Goal: Task Accomplishment & Management: Complete application form

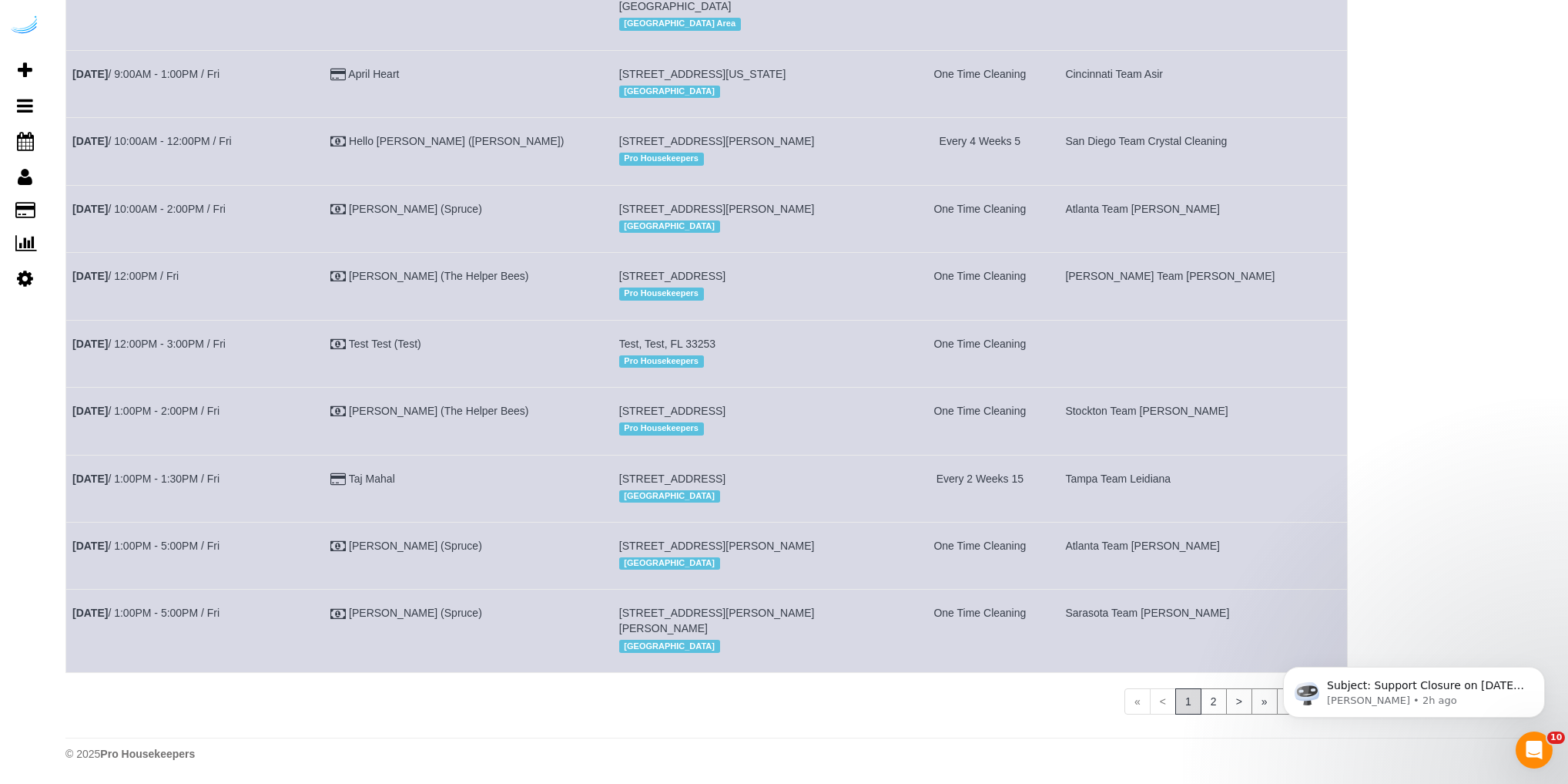
scroll to position [1919, 0]
click at [129, 253] on td "[DATE] 12:00PM / Fri" at bounding box center [195, 286] width 258 height 67
click at [132, 269] on link "[DATE] 12:00PM / Fri" at bounding box center [125, 275] width 106 height 13
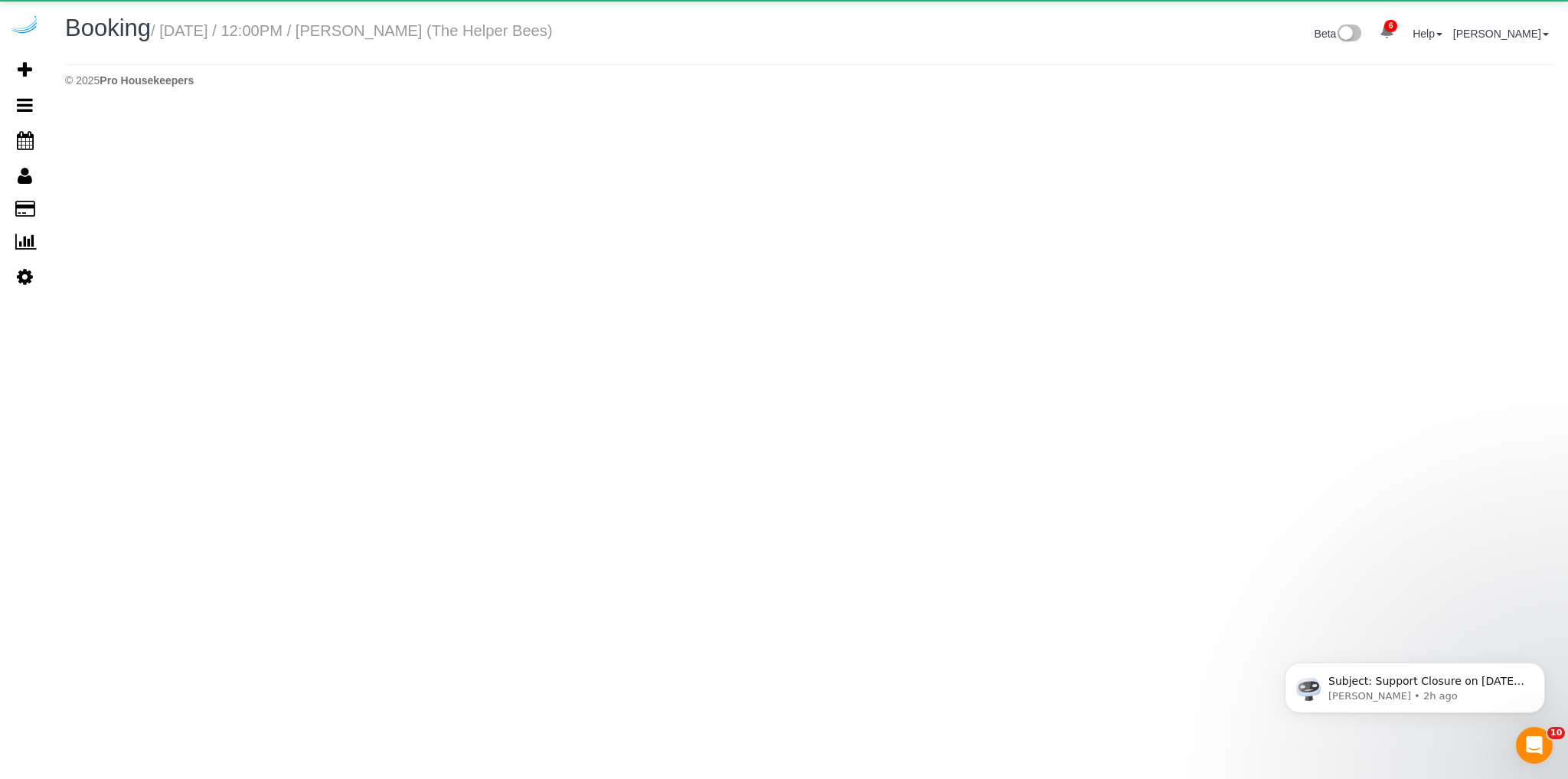
select select "AZ"
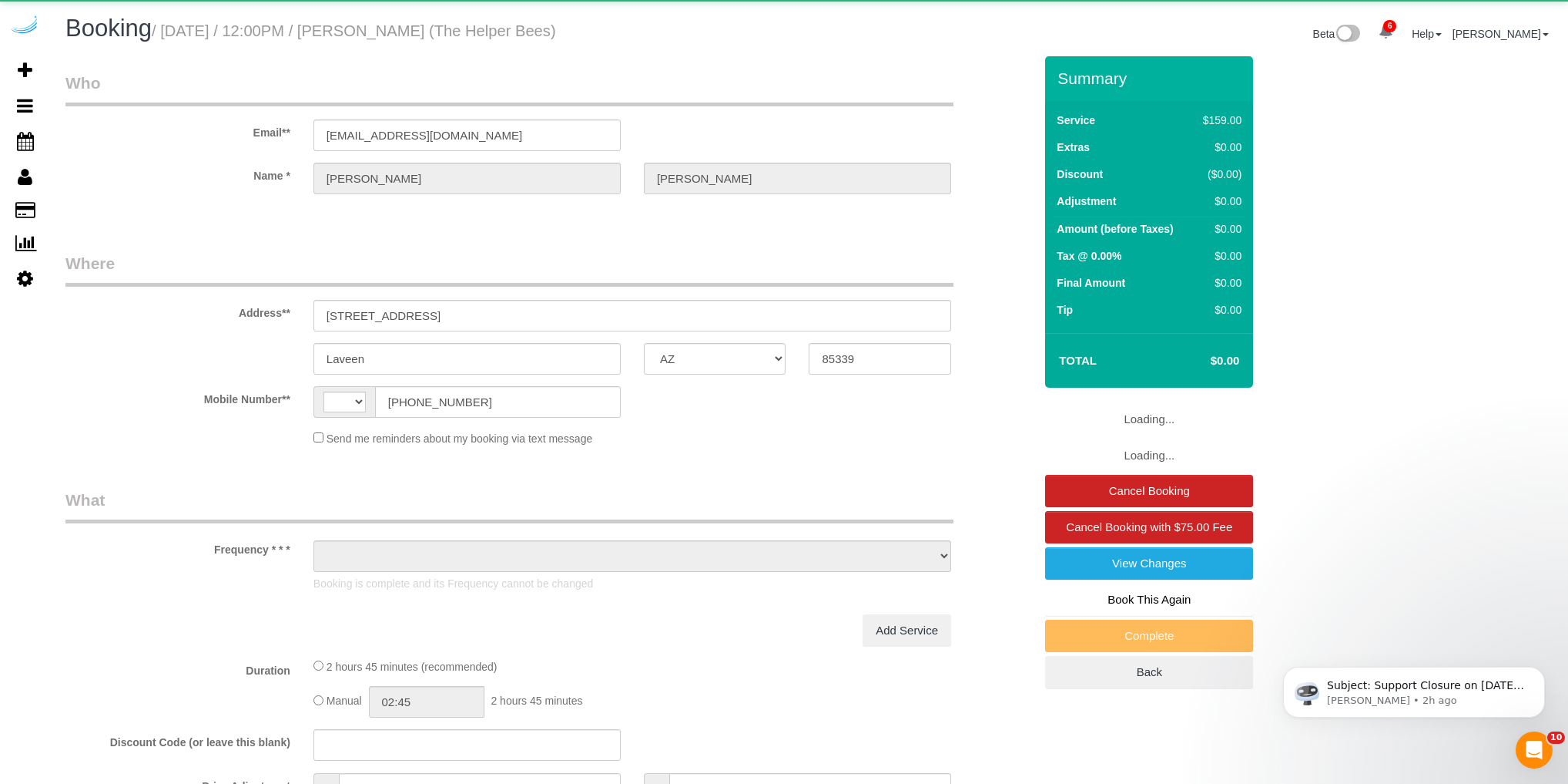
select select "string:[GEOGRAPHIC_DATA]"
select select "number:9"
select select "object:3560"
select select "4"
select select "spot1"
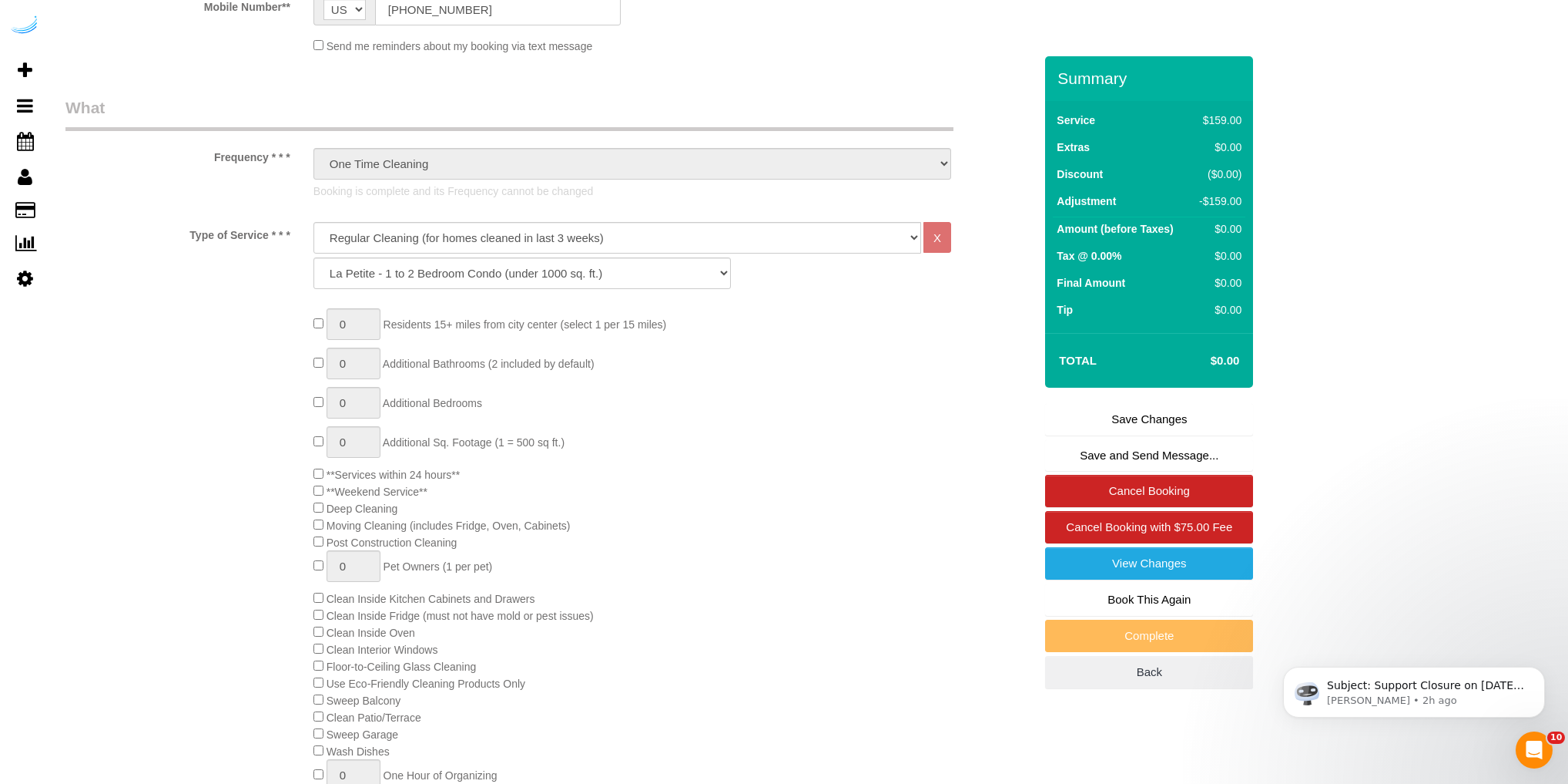
scroll to position [444, 0]
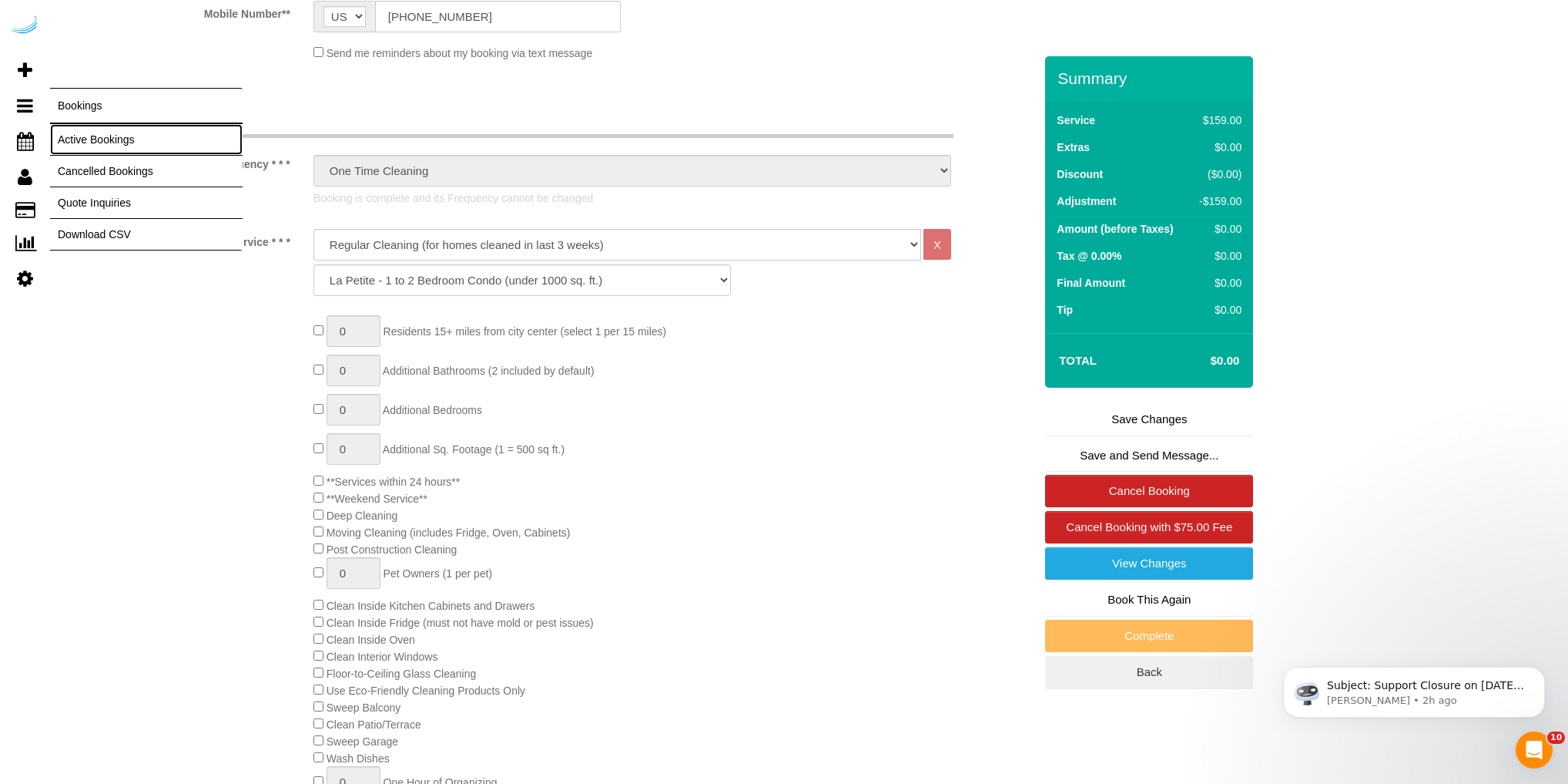
click at [80, 138] on link "Active Bookings" at bounding box center [147, 139] width 193 height 31
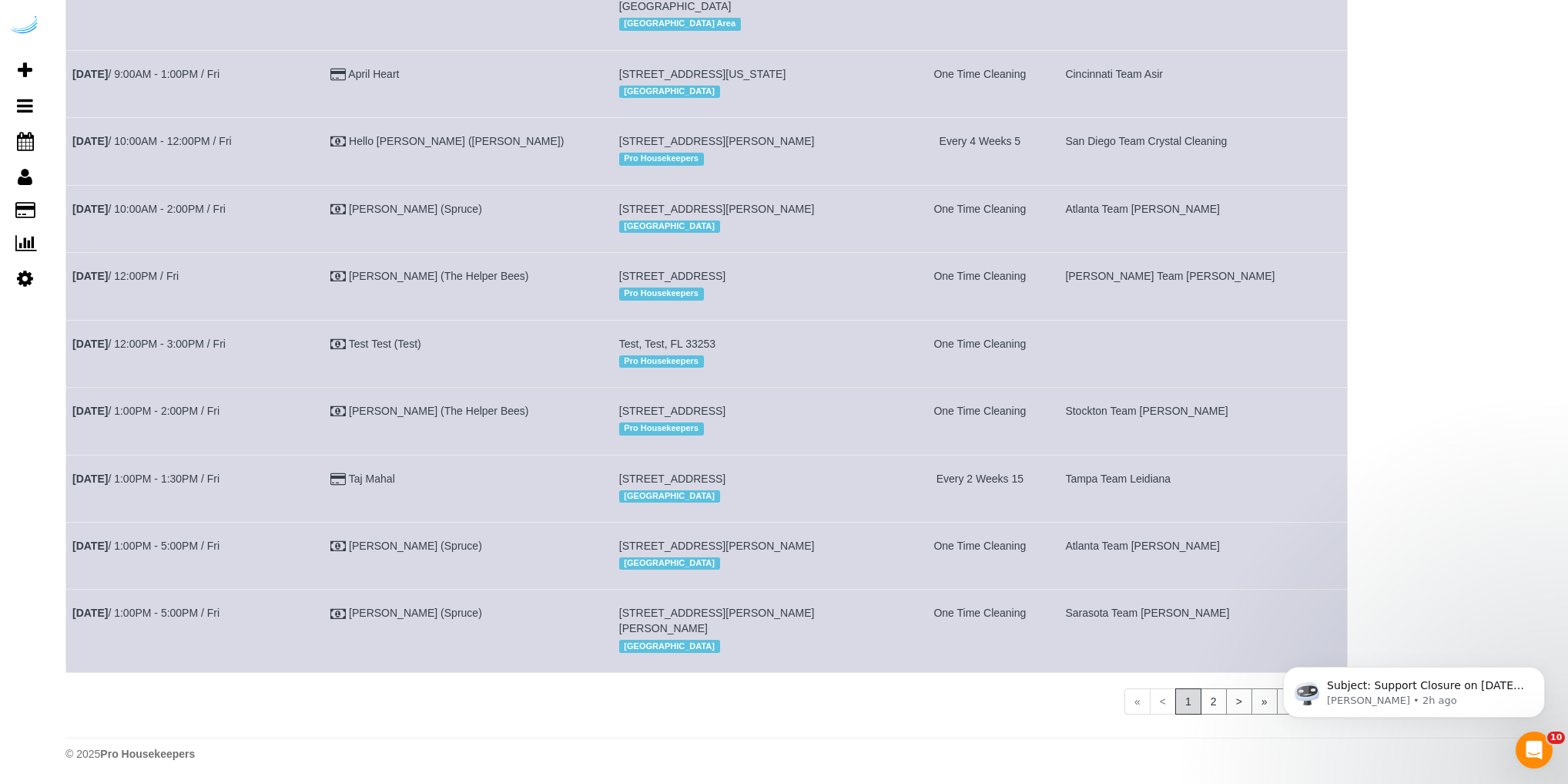
scroll to position [1919, 0]
click at [135, 269] on link "[DATE] 12:00PM / Fri" at bounding box center [125, 275] width 106 height 13
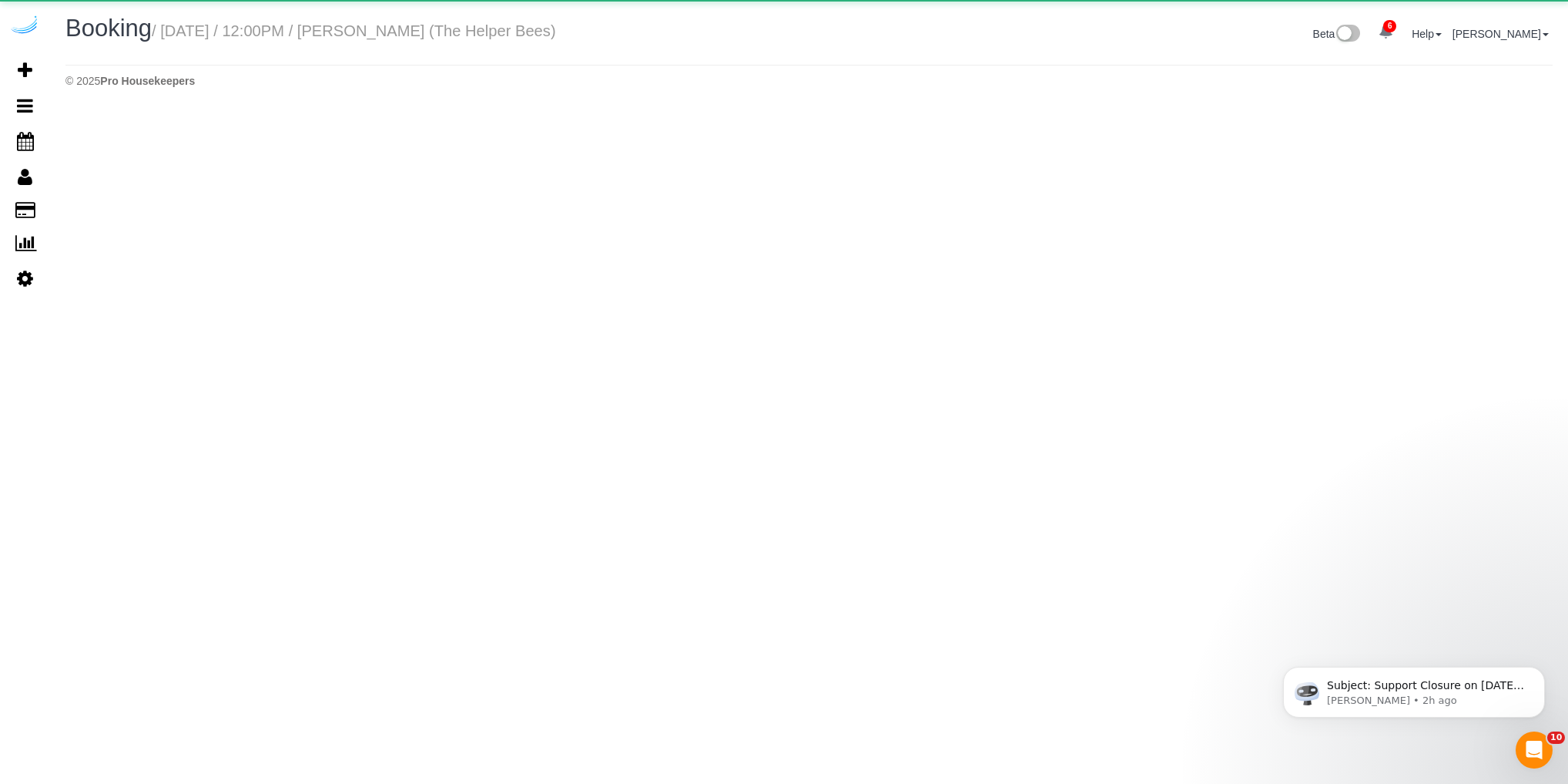
select select "AZ"
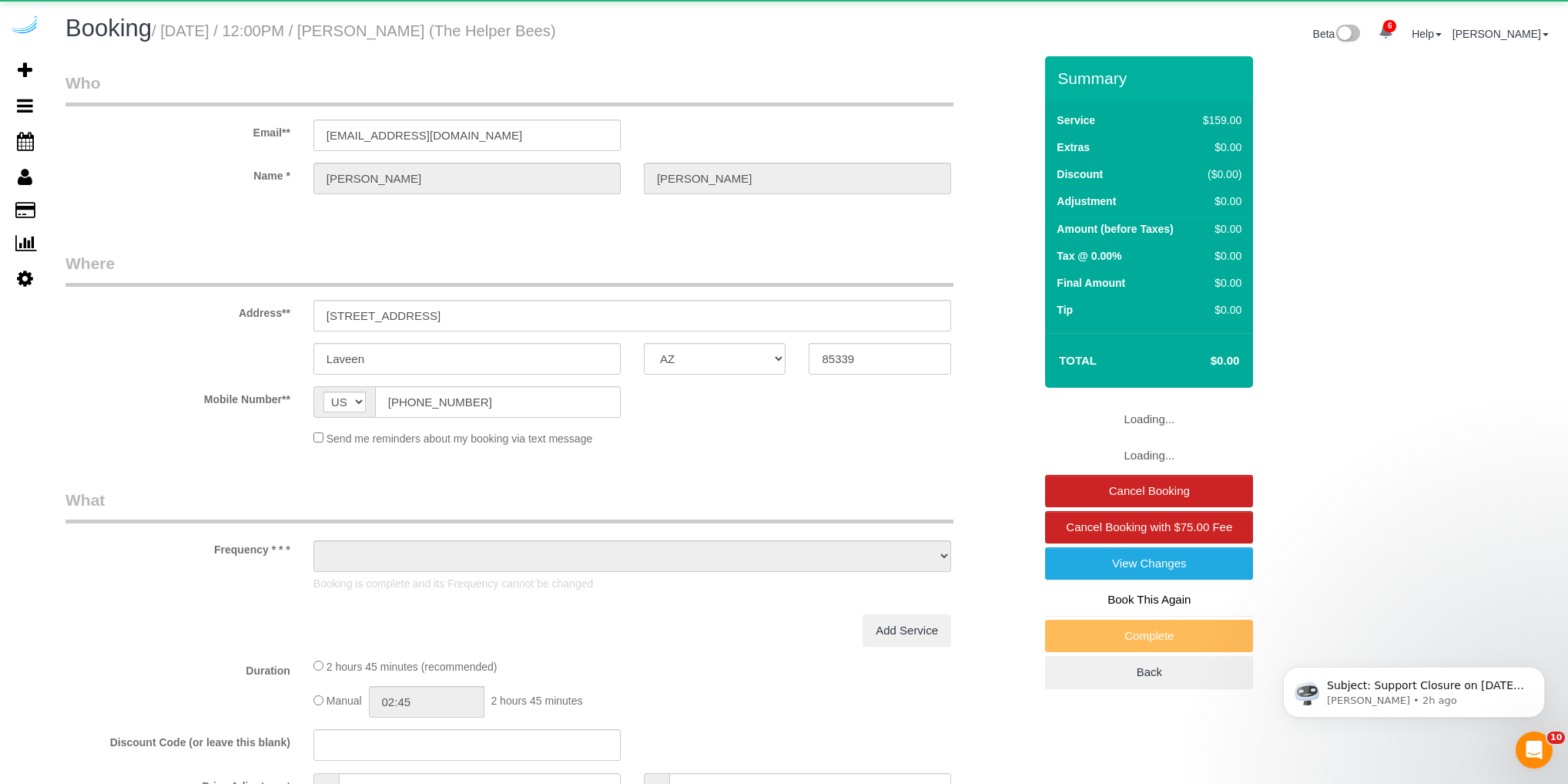
select select "object:5090"
select select "4"
select select "spot6"
select select "number:9"
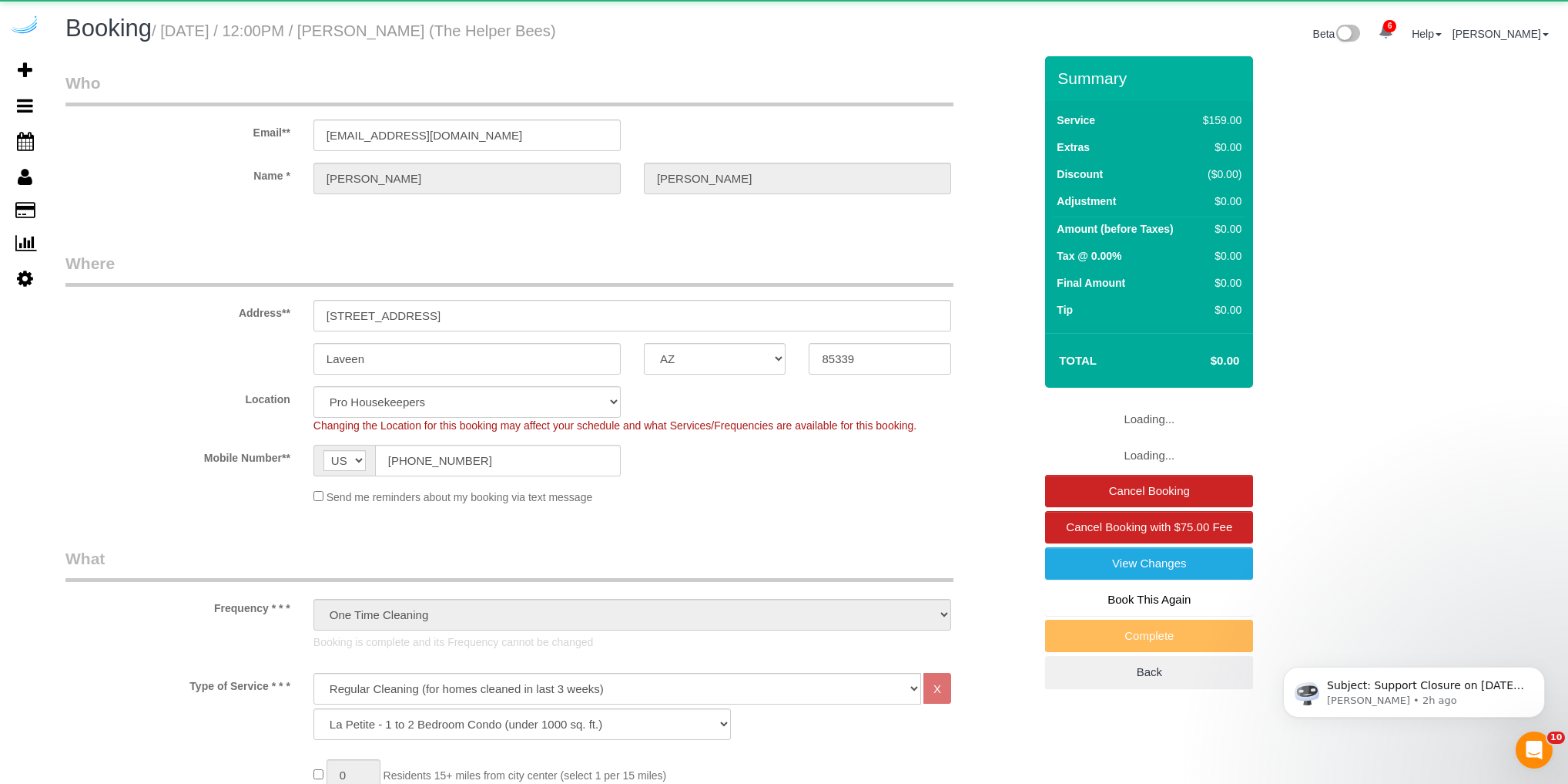
select select "object:5752"
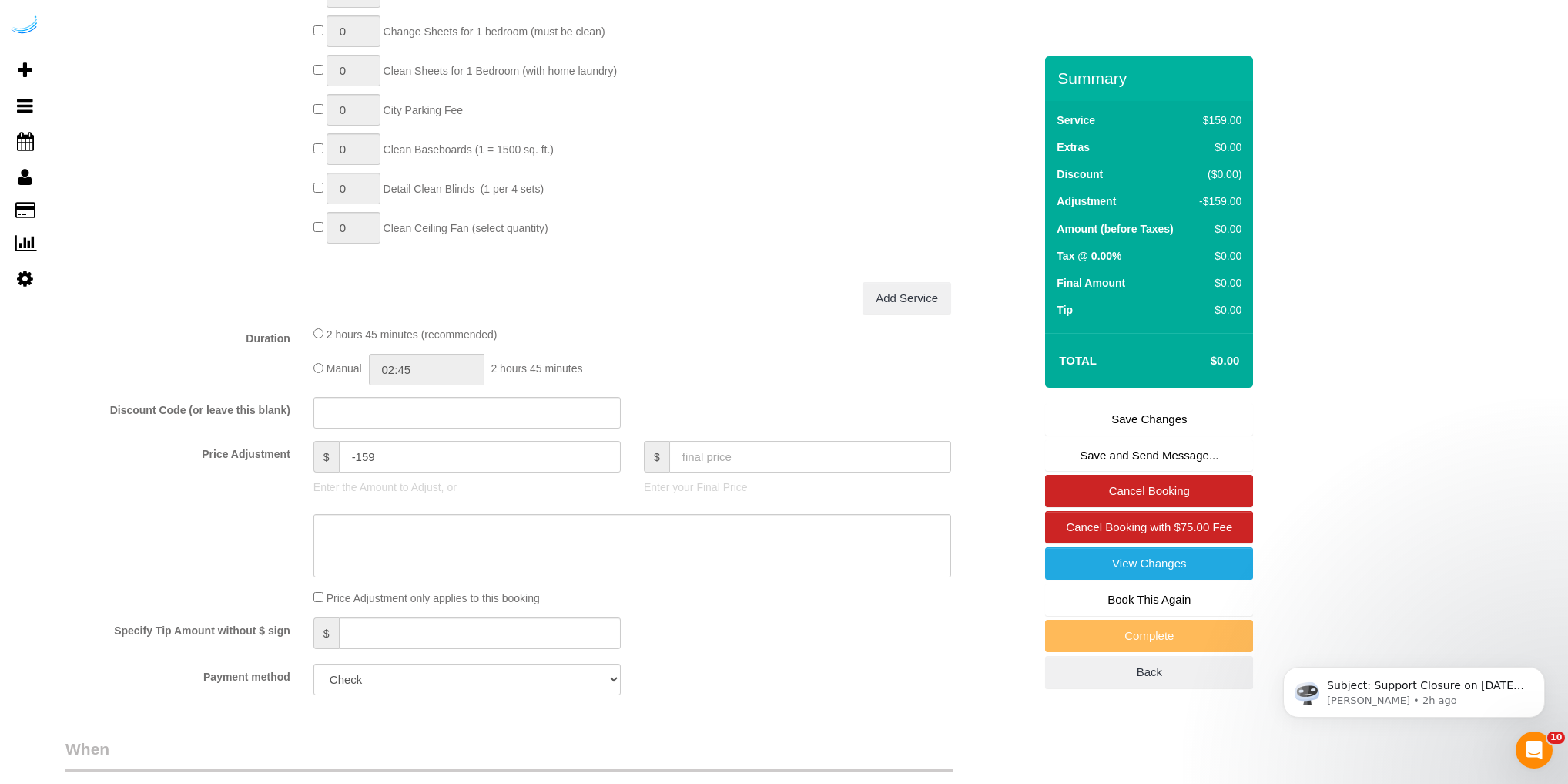
scroll to position [1246, 0]
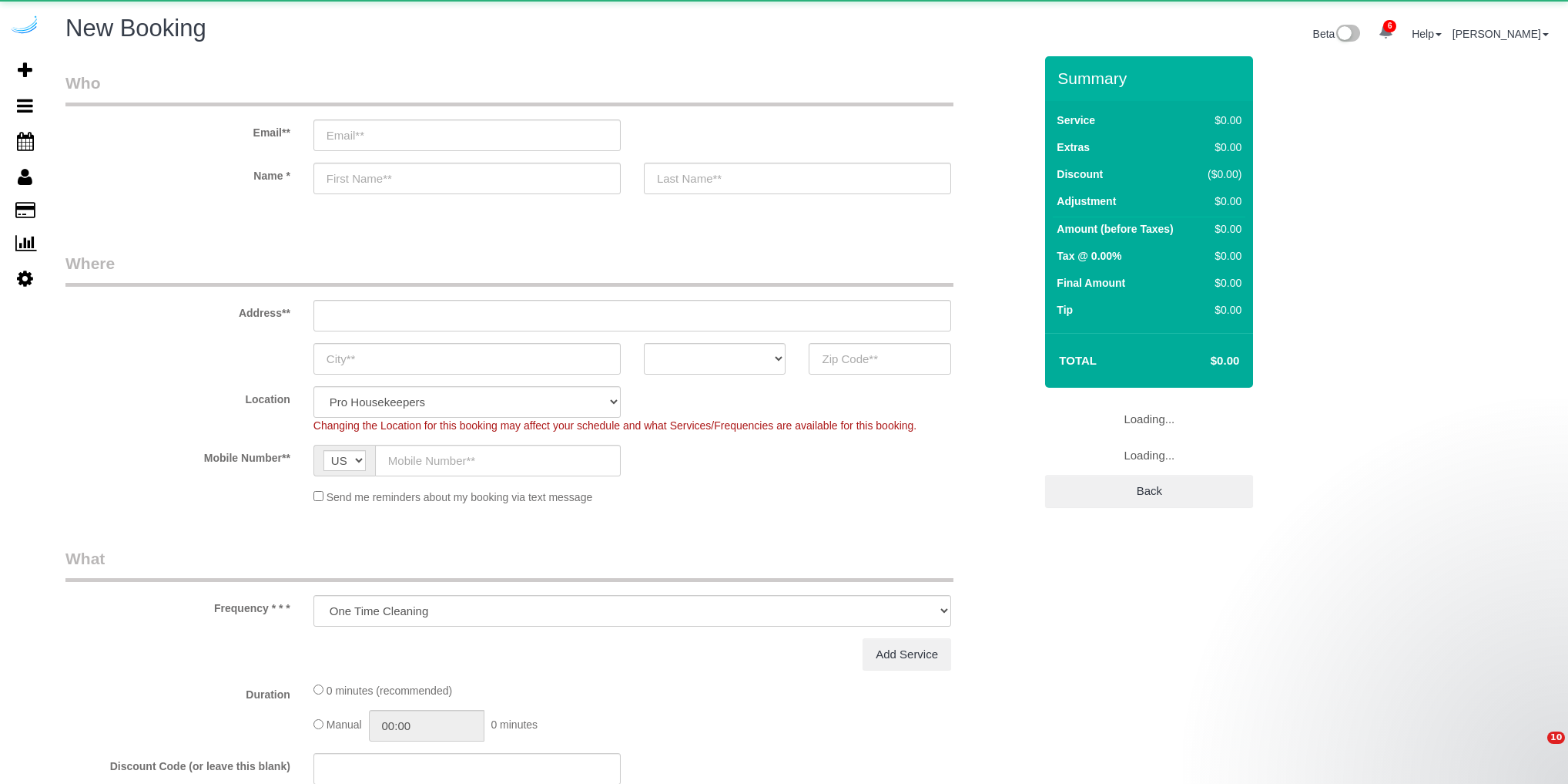
select select "number:9"
select select "object:1949"
select select "4"
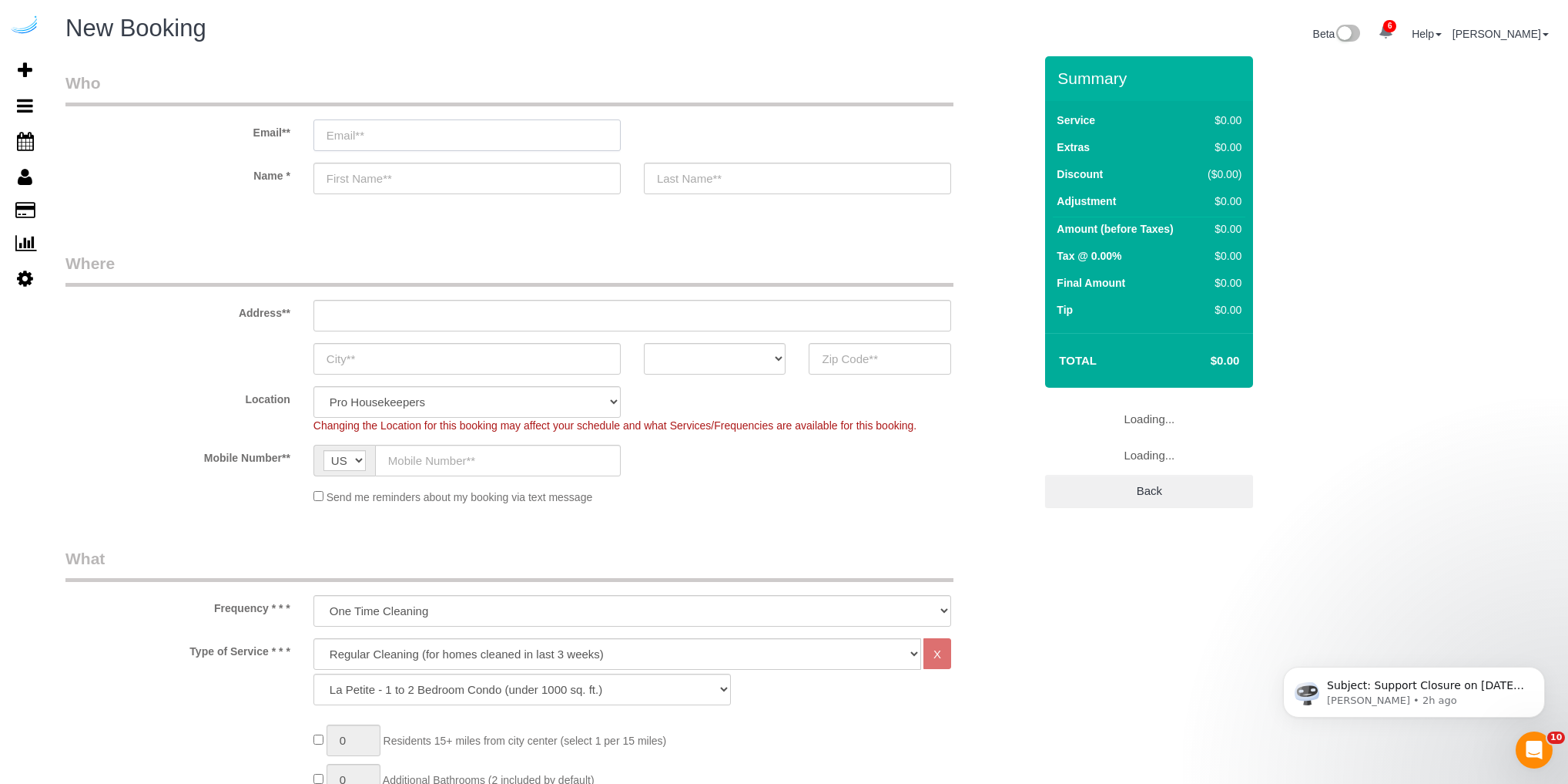
click at [351, 135] on input "email" at bounding box center [467, 135] width 307 height 32
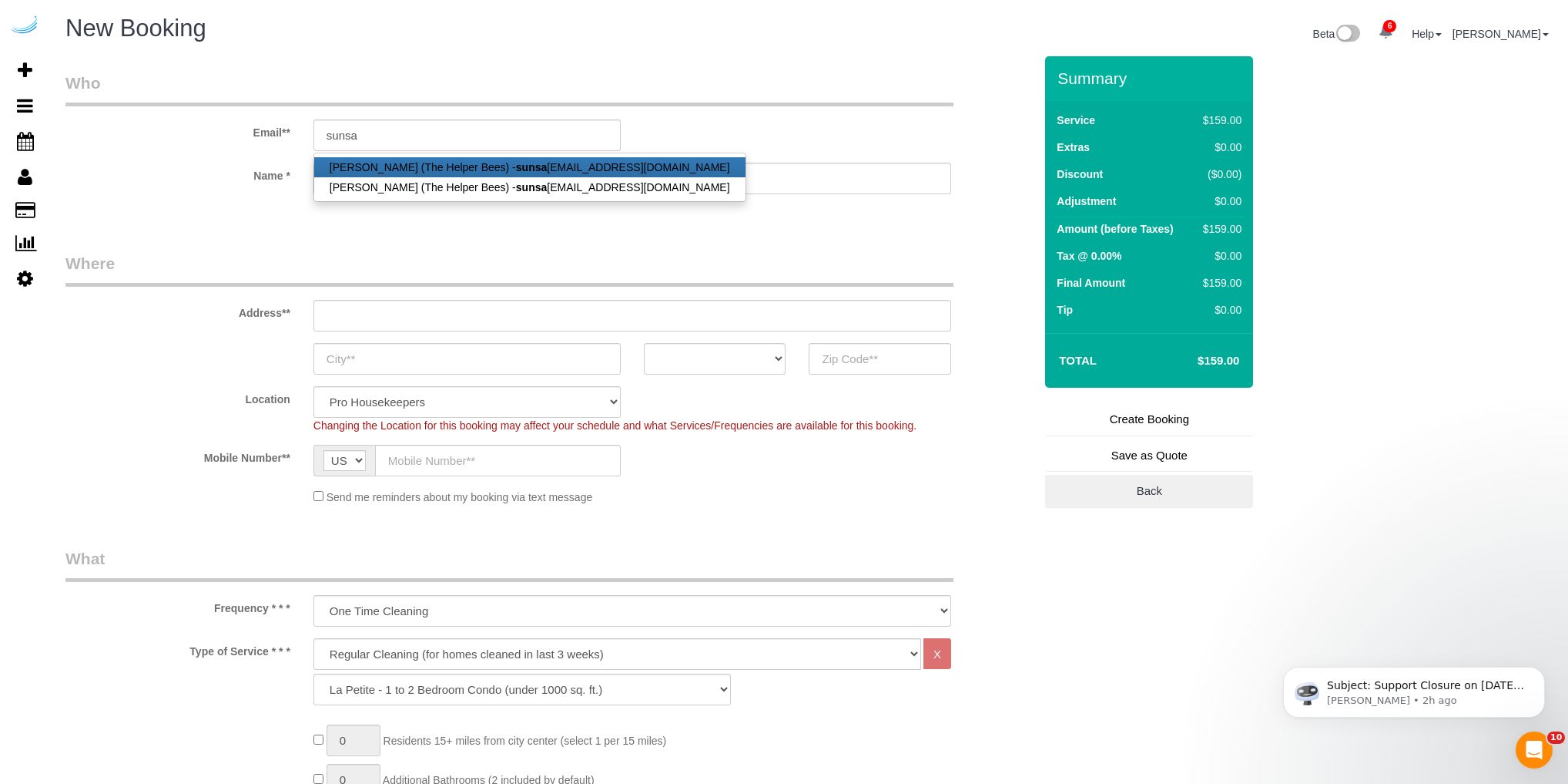
click at [428, 166] on link "Robert Bauer (The Helper Bees) - sunsa rt75@gmail.com" at bounding box center [530, 167] width 431 height 20
type input "[EMAIL_ADDRESS][DOMAIN_NAME]"
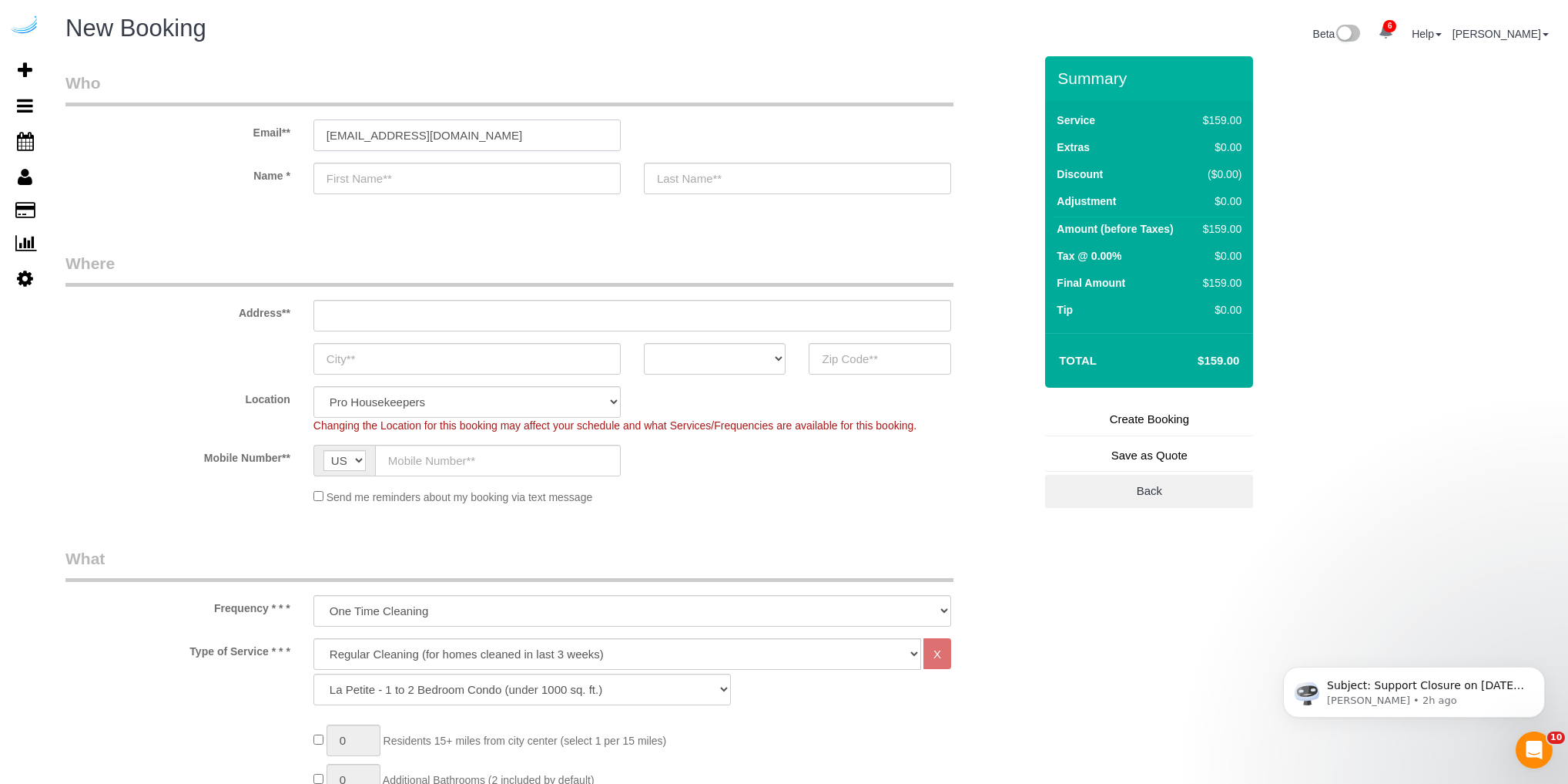
type input "[PERSON_NAME]"
type input "[PHONE_NUMBER]"
type input "[STREET_ADDRESS]"
type input "Laveen"
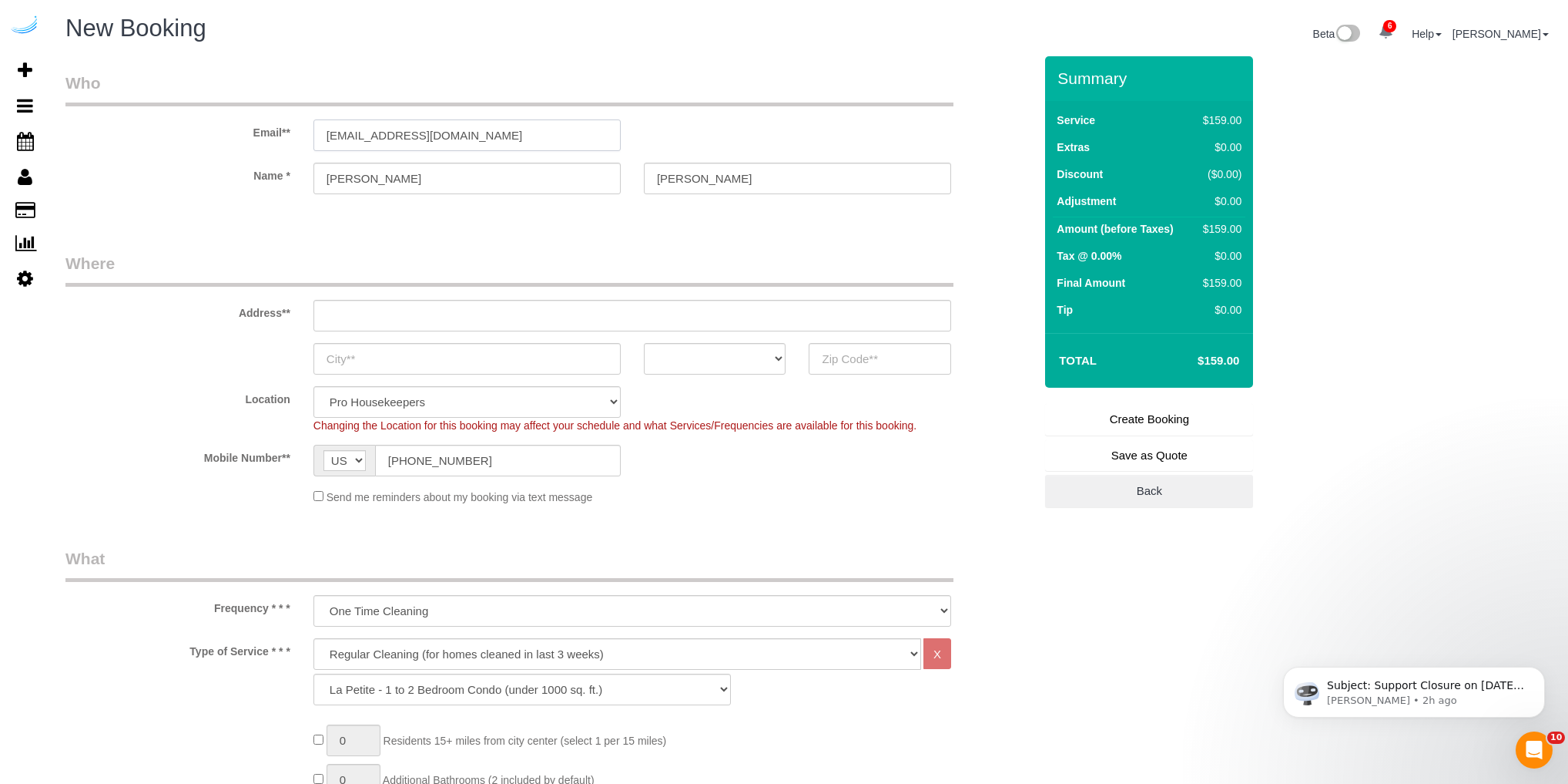
select select "AZ"
type input "85339"
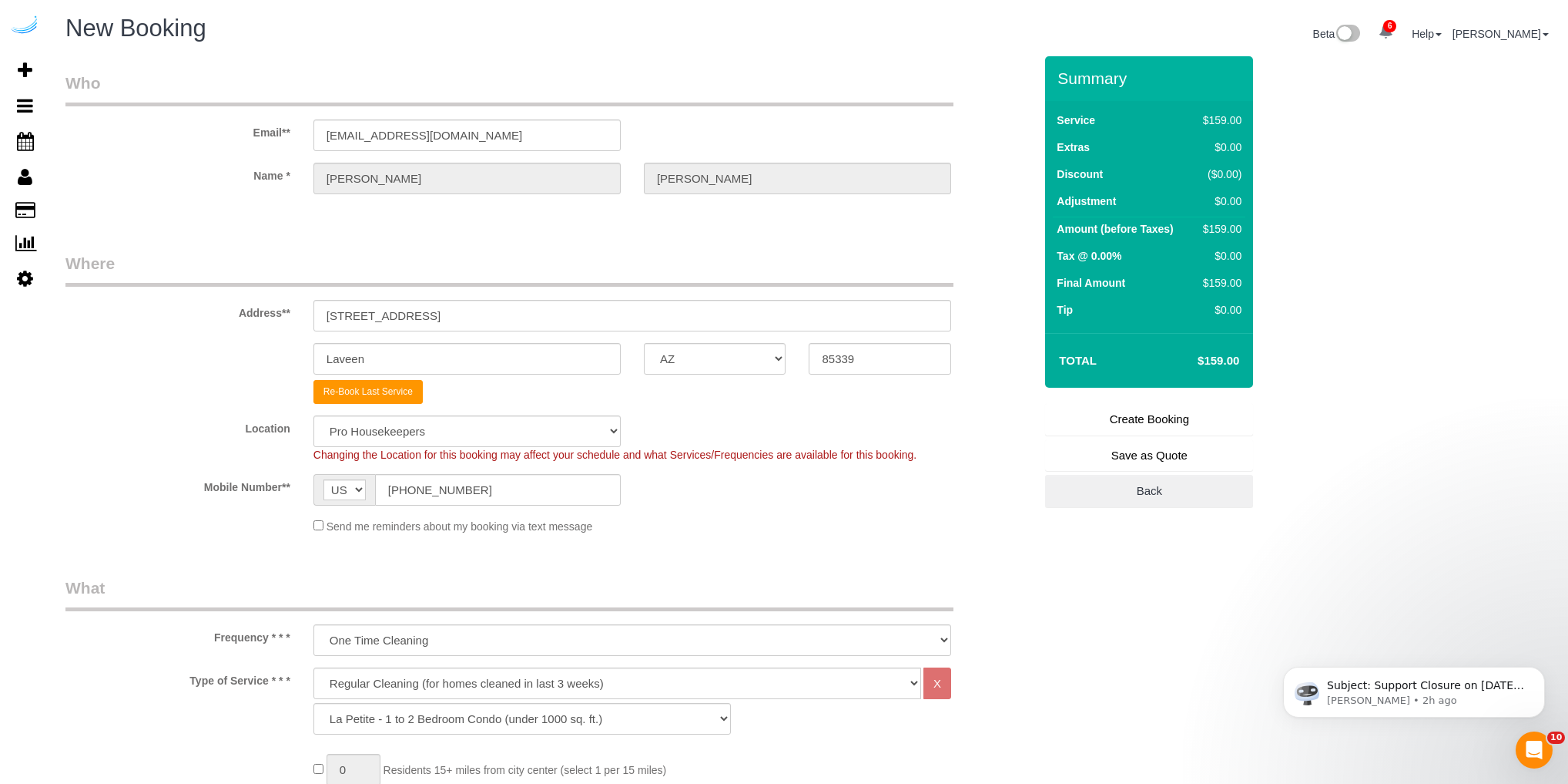
click at [221, 358] on div "Laveen AK AL AR AZ CA CO CT DC DE FL GA HI IA ID IL IN KS KY LA MA MD ME MI MN …" at bounding box center [549, 358] width 991 height 32
drag, startPoint x: 441, startPoint y: 317, endPoint x: 319, endPoint y: 321, distance: 122.1
click at [319, 321] on input "[STREET_ADDRESS]" at bounding box center [632, 315] width 638 height 32
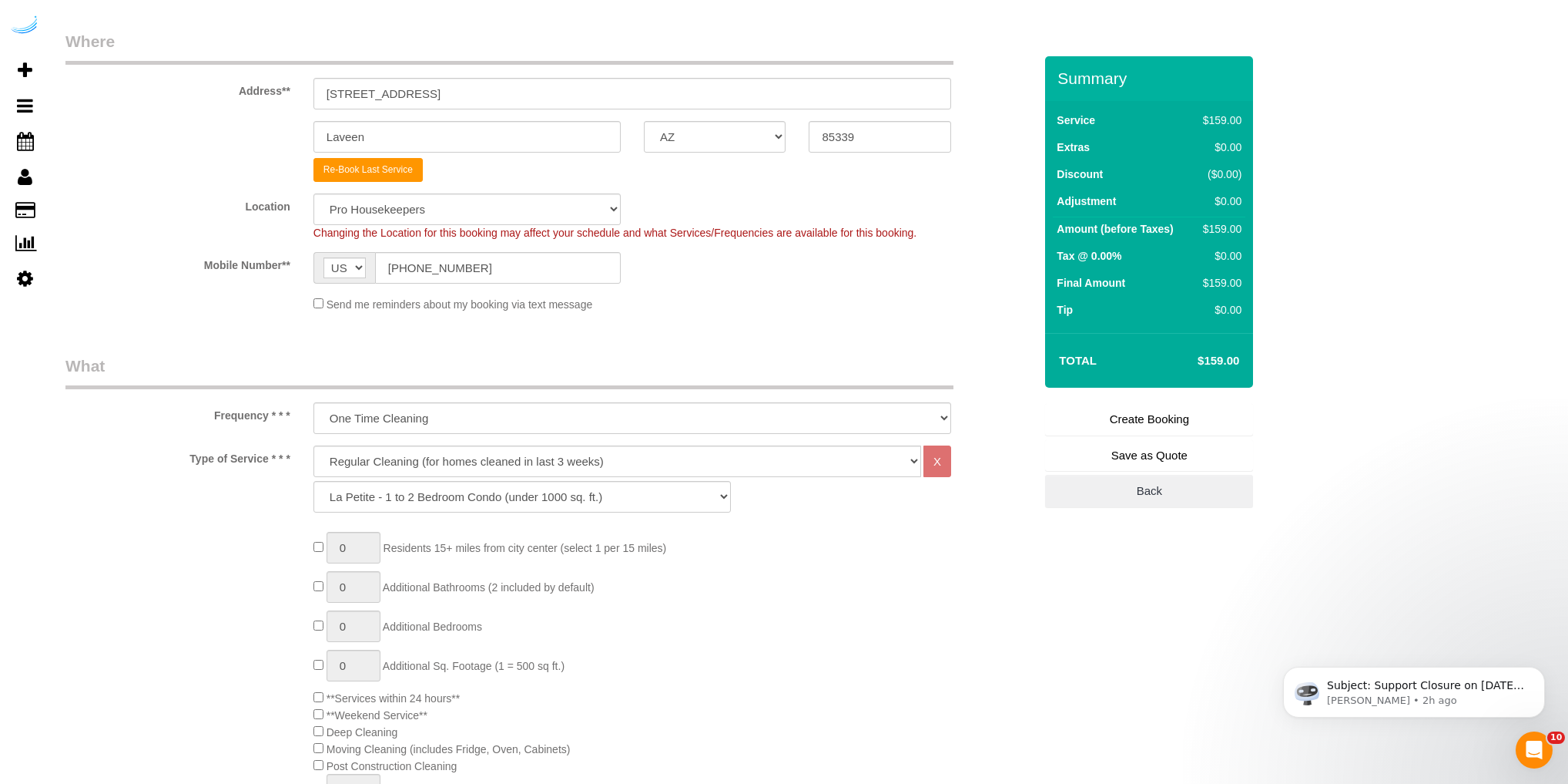
scroll to position [246, 0]
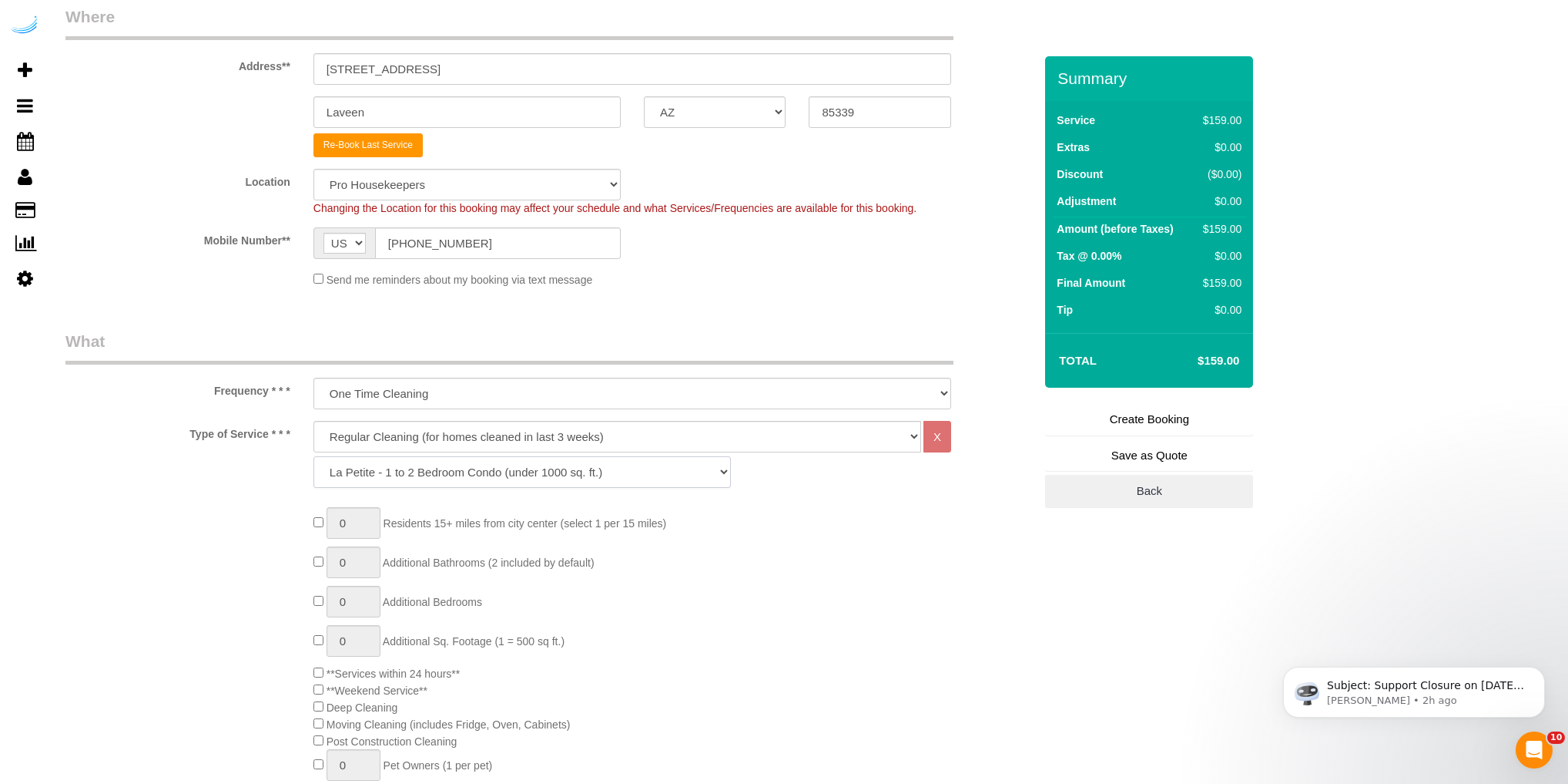
click at [695, 468] on select "La Petite - 1 to 2 Bedroom Condo (under 1000 sq. ft.) La Petite II - 2 Bedroom …" at bounding box center [522, 471] width 418 height 32
select select "90"
click at [314, 456] on select "La Petite - 1 to 2 Bedroom Condo (under 1000 sq. ft.) La Petite II - 2 Bedroom …" at bounding box center [522, 471] width 418 height 32
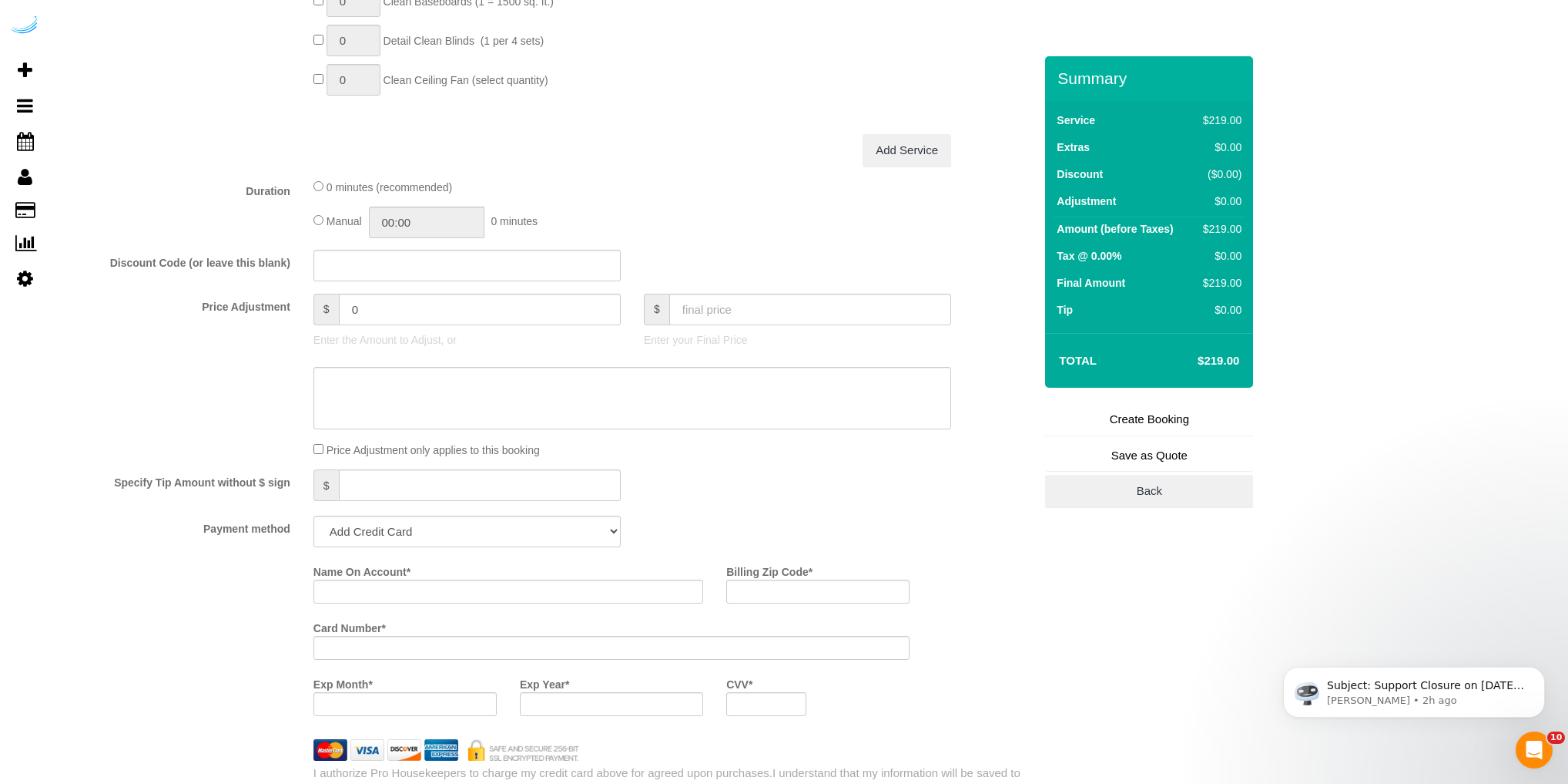
scroll to position [1417, 0]
click at [707, 316] on input "text" at bounding box center [810, 307] width 282 height 32
type input "0"
type input "-219"
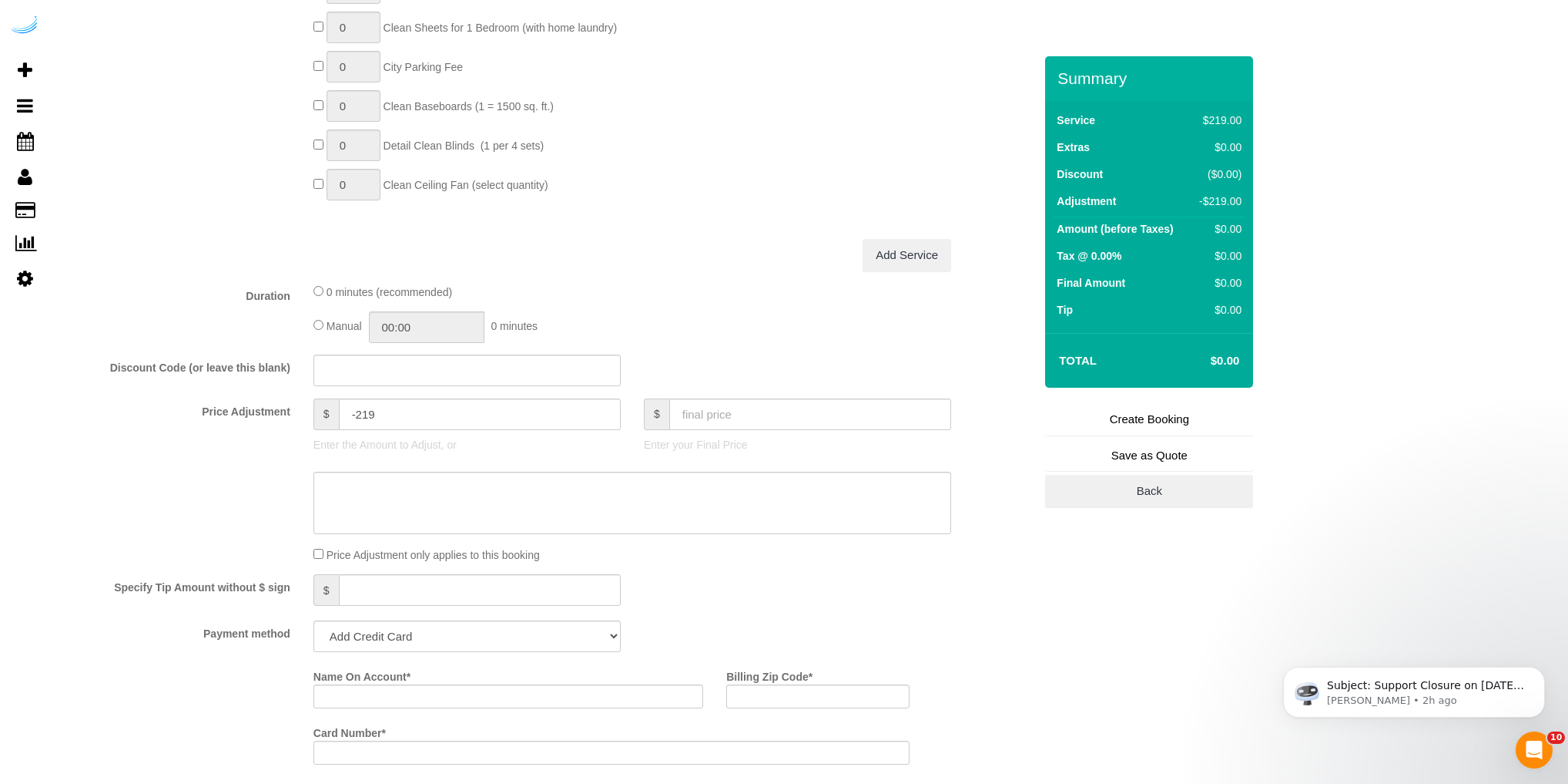
scroll to position [1357, 0]
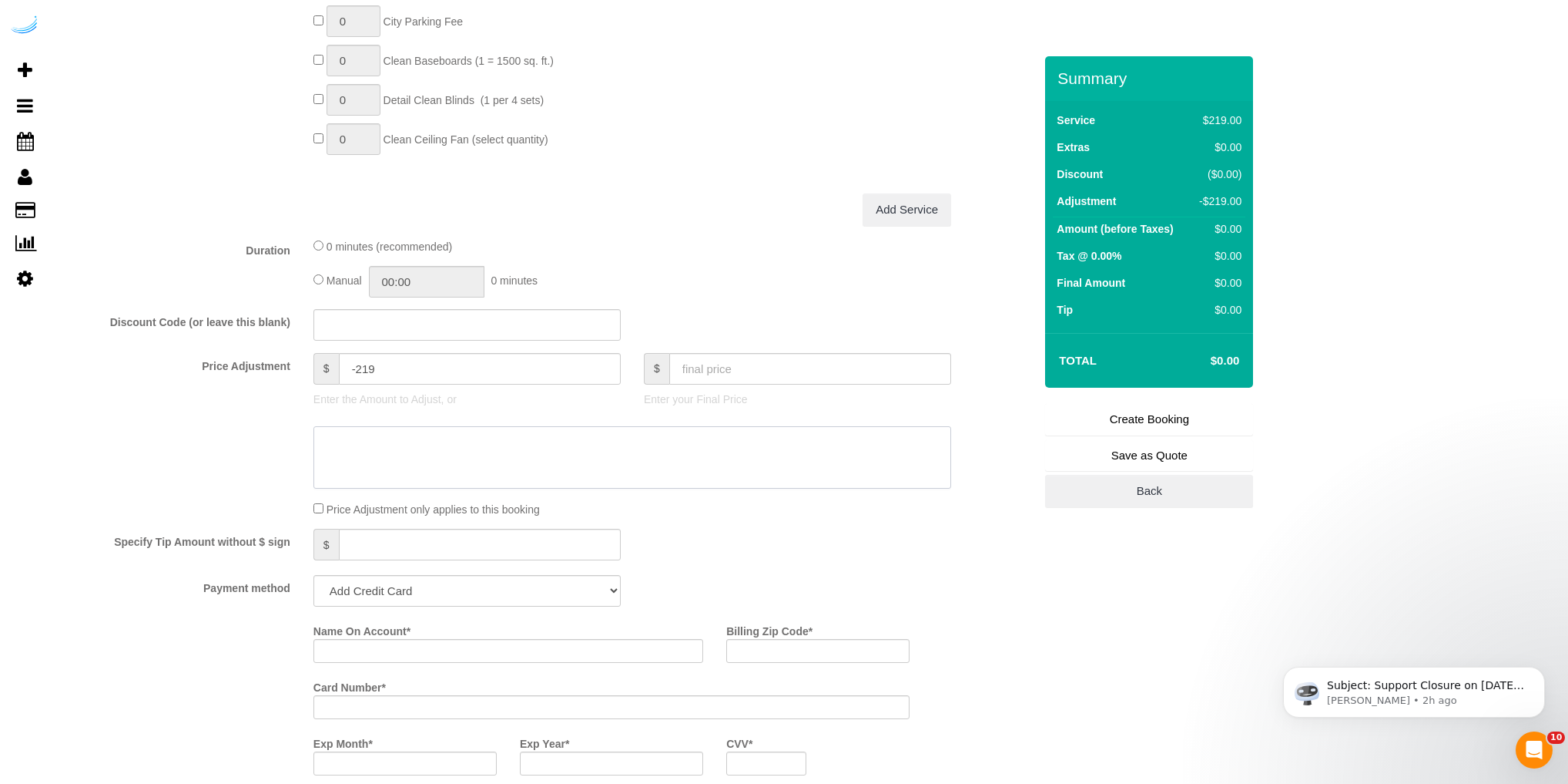
click at [352, 452] on textarea at bounding box center [632, 457] width 638 height 63
click at [459, 455] on textarea at bounding box center [632, 457] width 638 height 63
type textarea "The helper Bees Customer, No Copay"
click at [258, 433] on div at bounding box center [549, 457] width 991 height 63
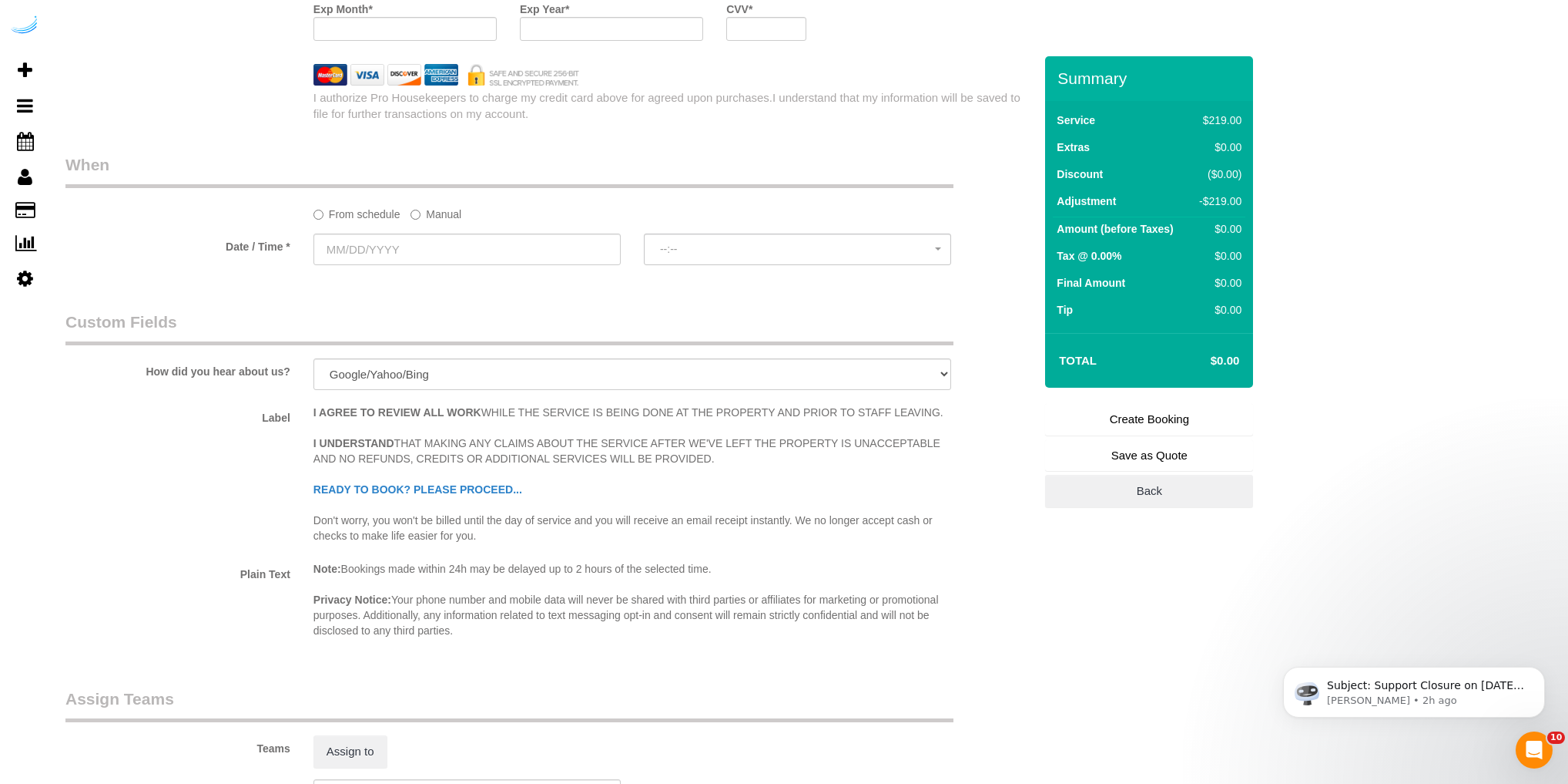
scroll to position [2096, 0]
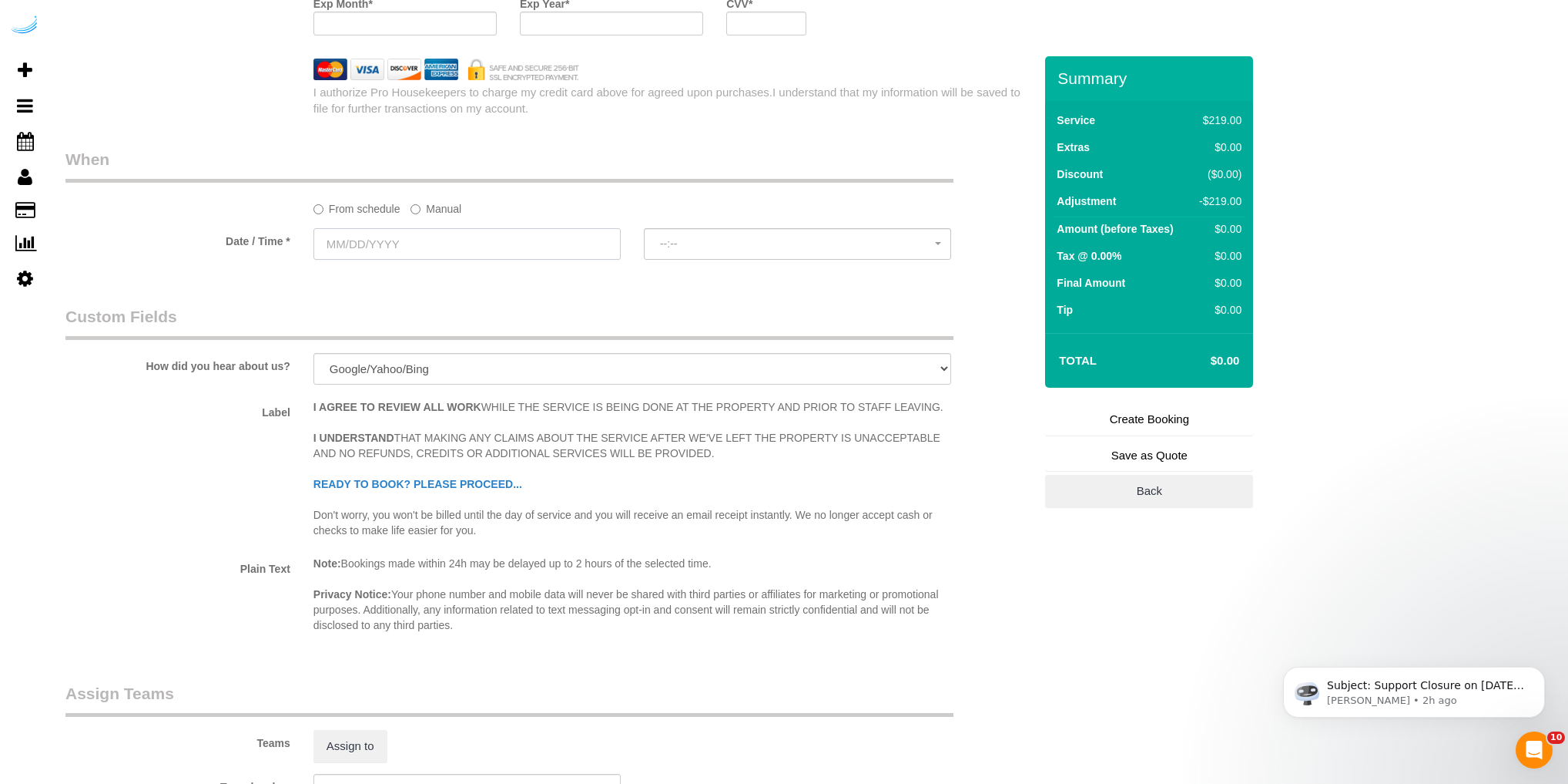
click at [481, 246] on input "text" at bounding box center [467, 243] width 307 height 32
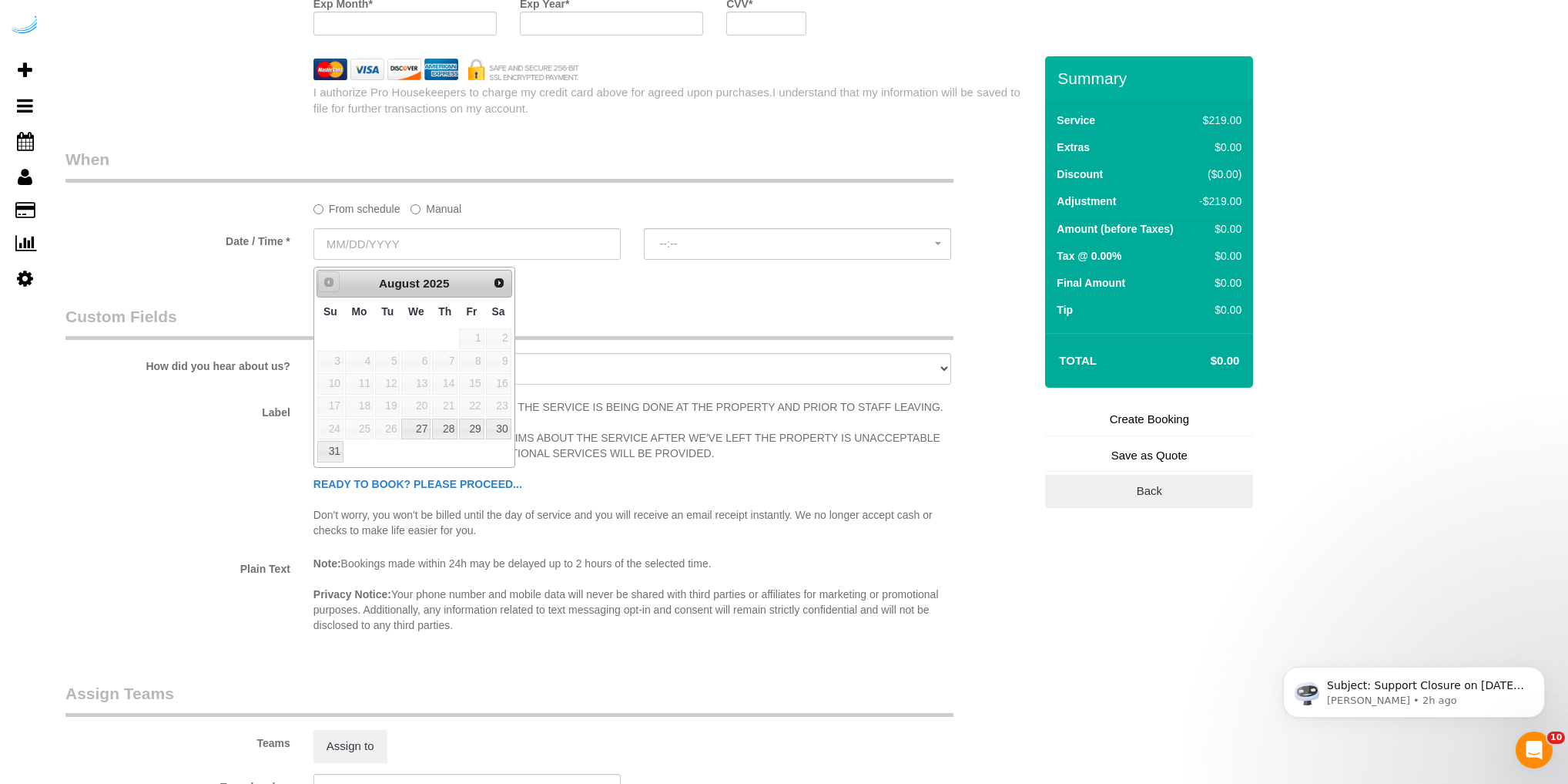
click at [329, 285] on span "Prev" at bounding box center [328, 282] width 13 height 13
click at [326, 280] on span "Prev" at bounding box center [328, 282] width 13 height 13
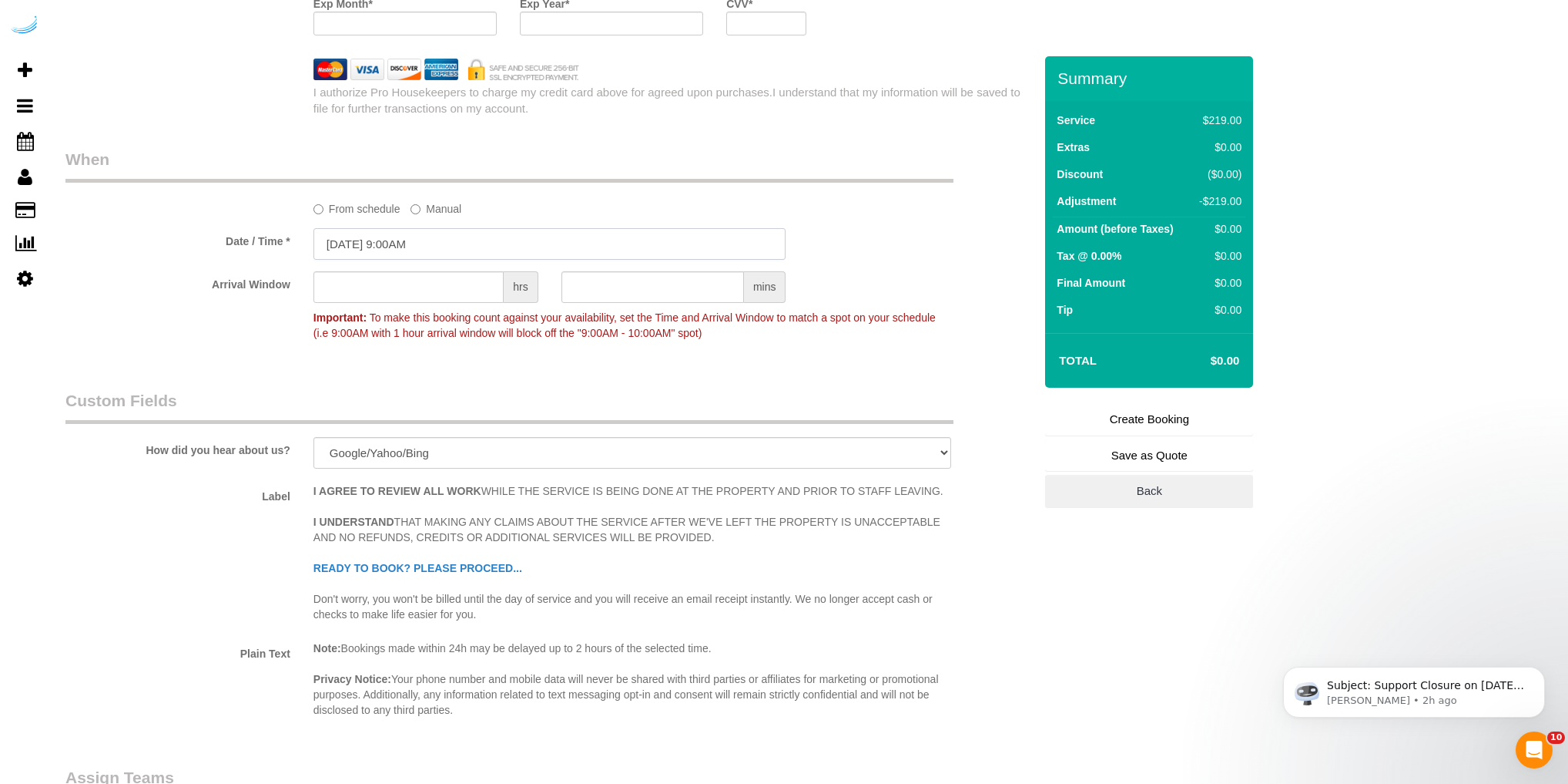
click at [352, 256] on input "08/26/2025 9:00AM" at bounding box center [550, 243] width 473 height 32
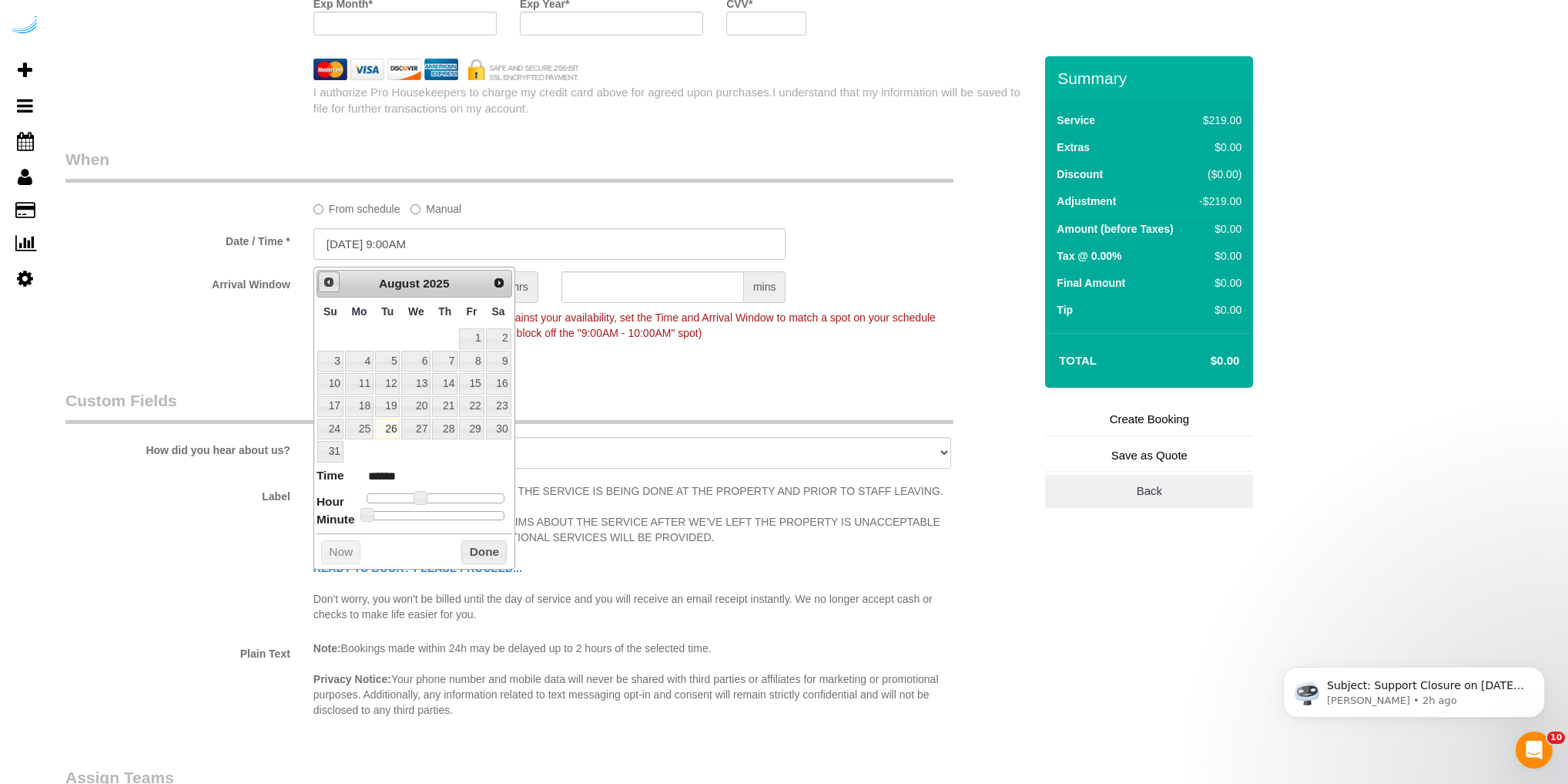
click at [329, 276] on span "Prev" at bounding box center [328, 282] width 13 height 13
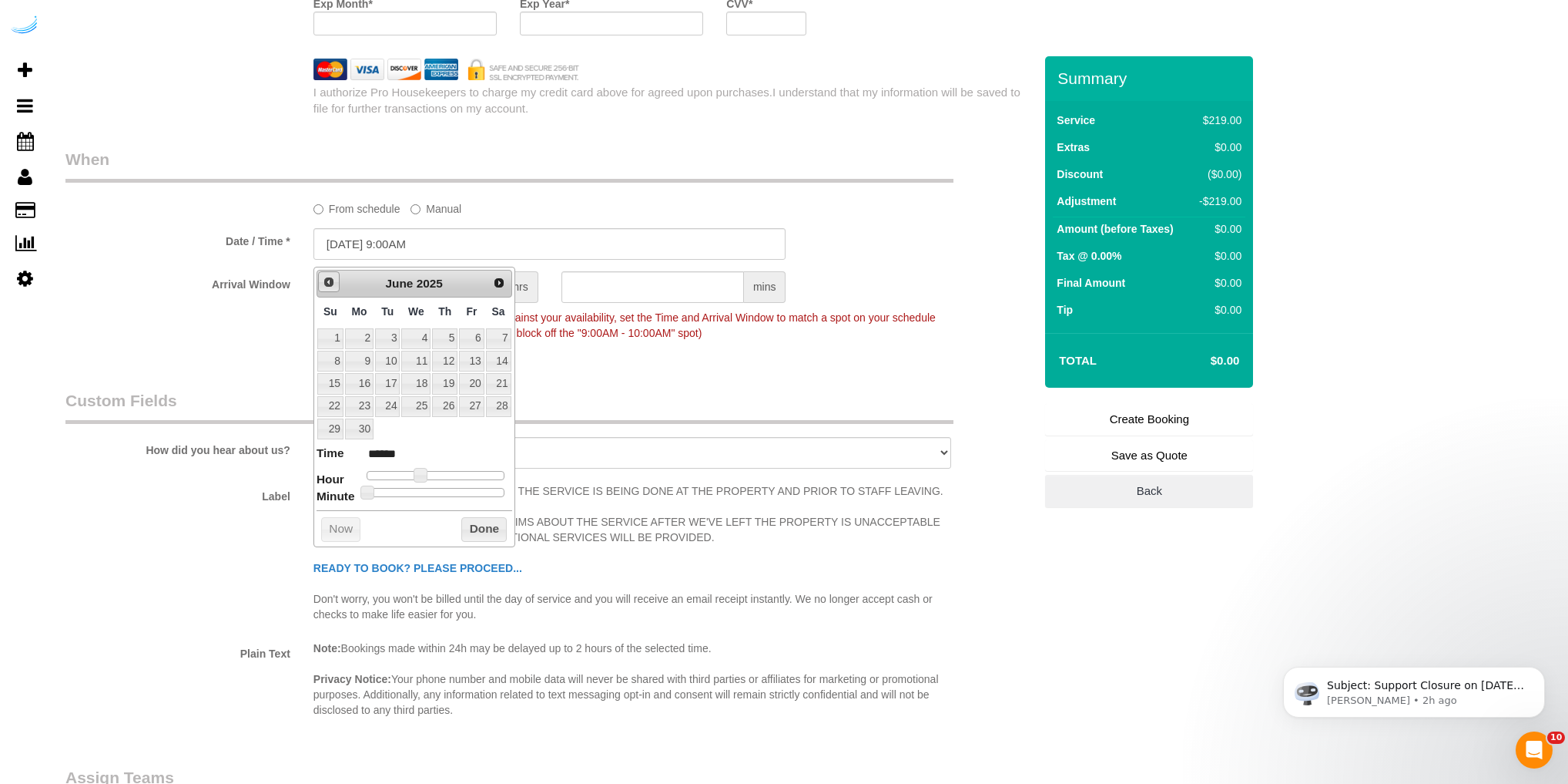
click at [329, 276] on span "Prev" at bounding box center [328, 282] width 13 height 13
click at [468, 334] on link "2" at bounding box center [472, 339] width 25 height 21
type input "05/02/2025 9:00AM"
click at [268, 348] on div "Arrival Window hrs mins Important: To make this booking count against your avai…" at bounding box center [549, 309] width 991 height 76
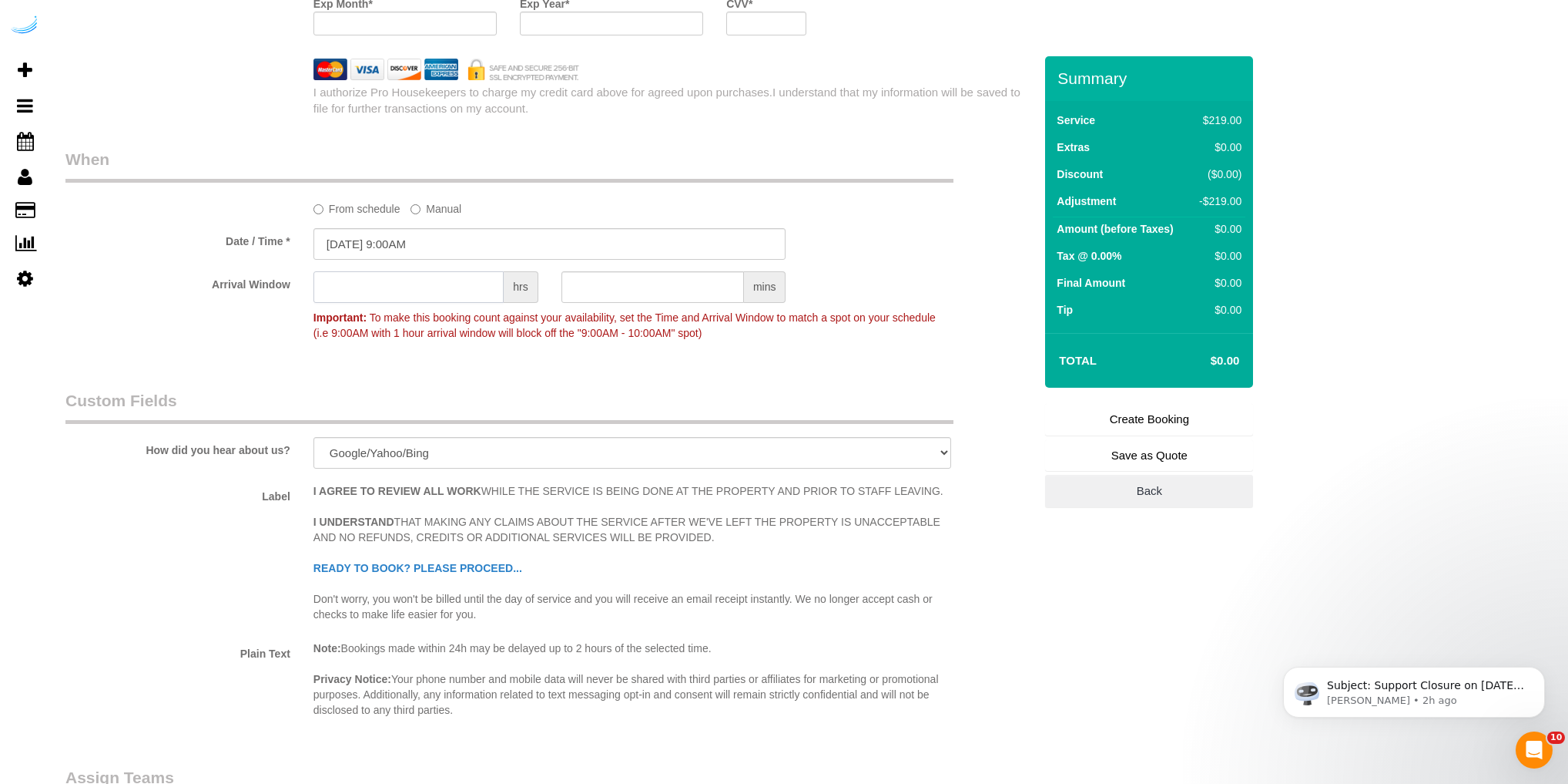
click at [353, 299] on input "text" at bounding box center [408, 287] width 190 height 32
click at [348, 295] on input "text" at bounding box center [408, 287] width 190 height 32
type input "0"
type input "9"
click at [567, 288] on input "text" at bounding box center [652, 287] width 182 height 32
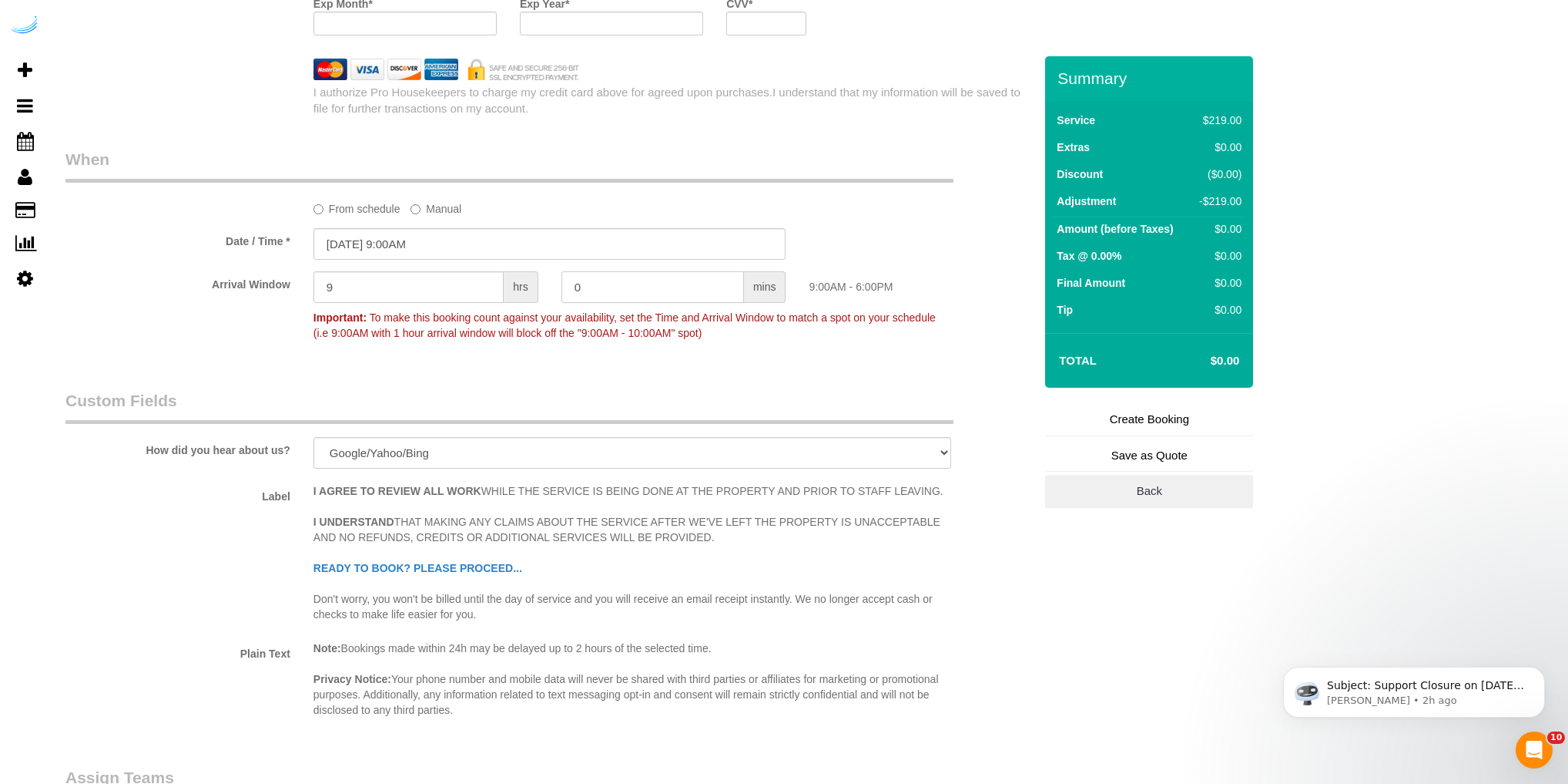
drag, startPoint x: 600, startPoint y: 295, endPoint x: 564, endPoint y: 293, distance: 36.1
click at [564, 293] on input "0" at bounding box center [652, 287] width 182 height 32
type input "00"
click at [805, 294] on div "9:00AM - 6:00PM" at bounding box center [921, 283] width 248 height 23
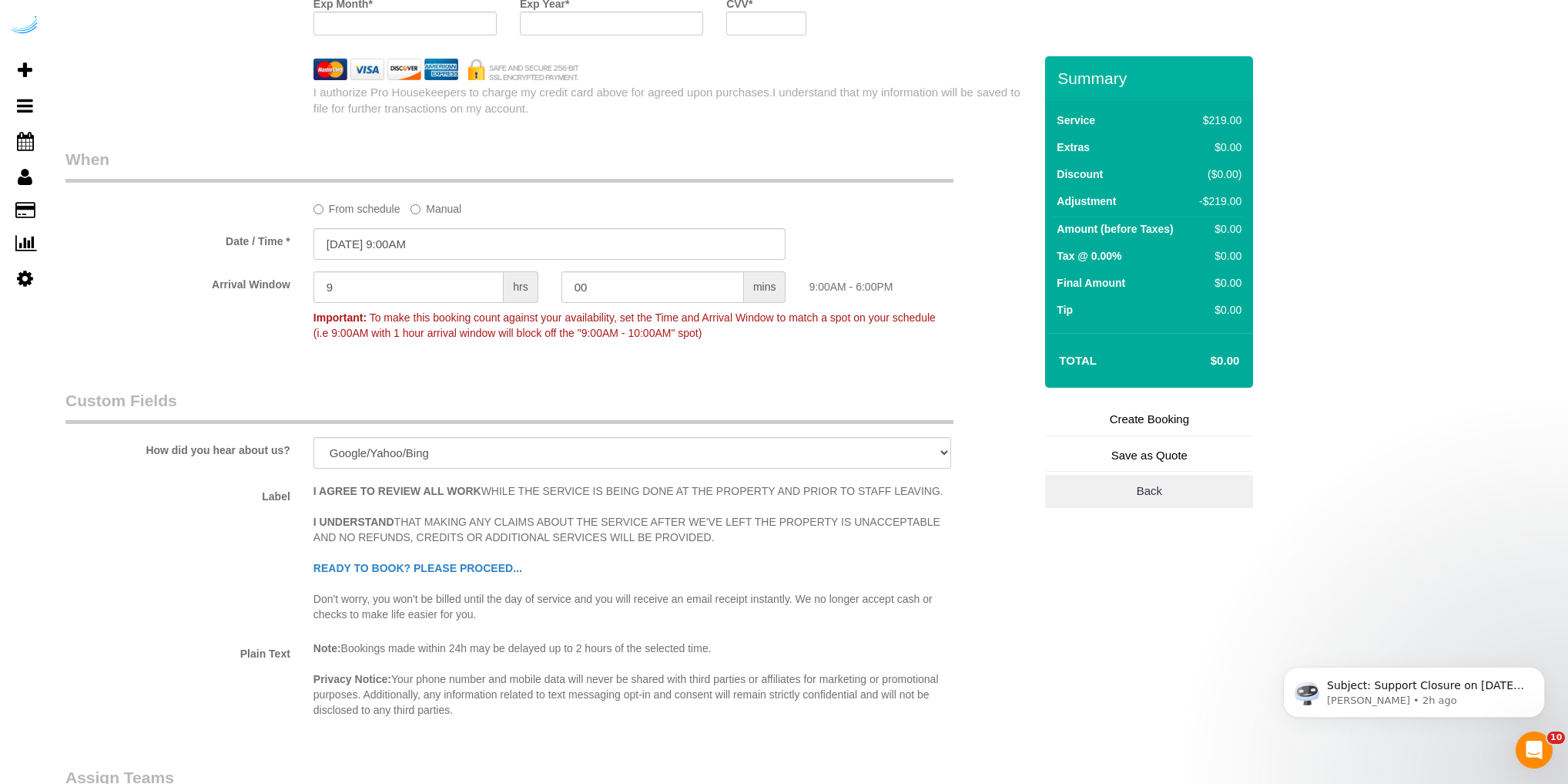
click at [832, 273] on sui-booking-spot "From schedule Manual Date / Time * 05/02/2025 9:00AM Arrival Window 9 hrs 00 mi…" at bounding box center [549, 247] width 968 height 200
drag, startPoint x: 345, startPoint y: 291, endPoint x: 323, endPoint y: 292, distance: 22.0
click at [323, 292] on input "9" at bounding box center [408, 287] width 190 height 32
type input "2"
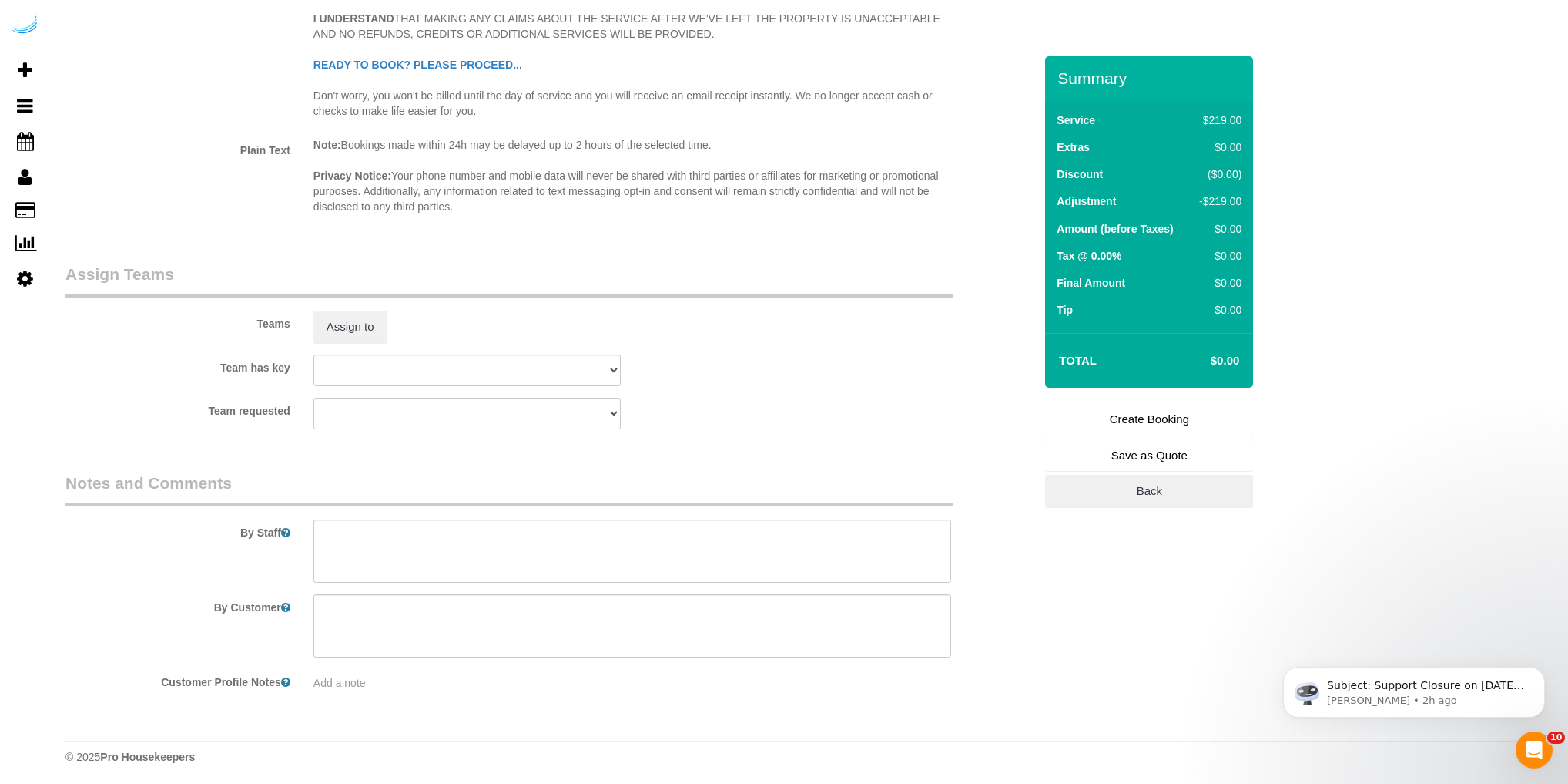
scroll to position [2608, 0]
click at [360, 528] on textarea at bounding box center [632, 547] width 638 height 63
click at [327, 532] on textarea at bounding box center [632, 547] width 638 height 63
click at [328, 536] on textarea at bounding box center [632, 547] width 638 height 63
paste textarea "Assess the members environment * Wash Dishes * Put Away Clean Dishes * Clean Ki…"
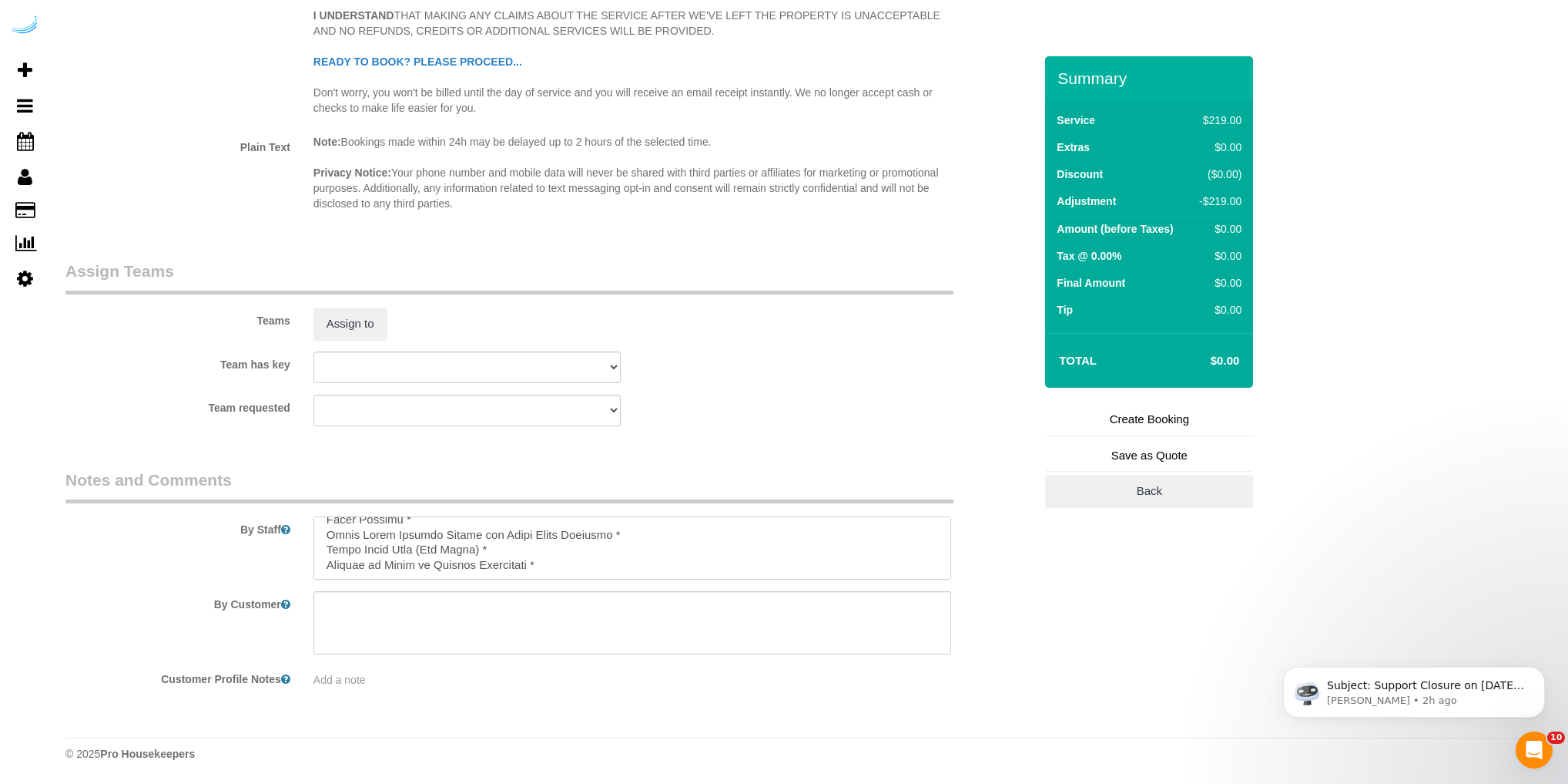
scroll to position [399, 0]
type textarea "Assess the members environment * Wash Dishes * Put Away Clean Dishes * Clean Ki…"
click at [333, 335] on button "Assign to" at bounding box center [350, 323] width 74 height 33
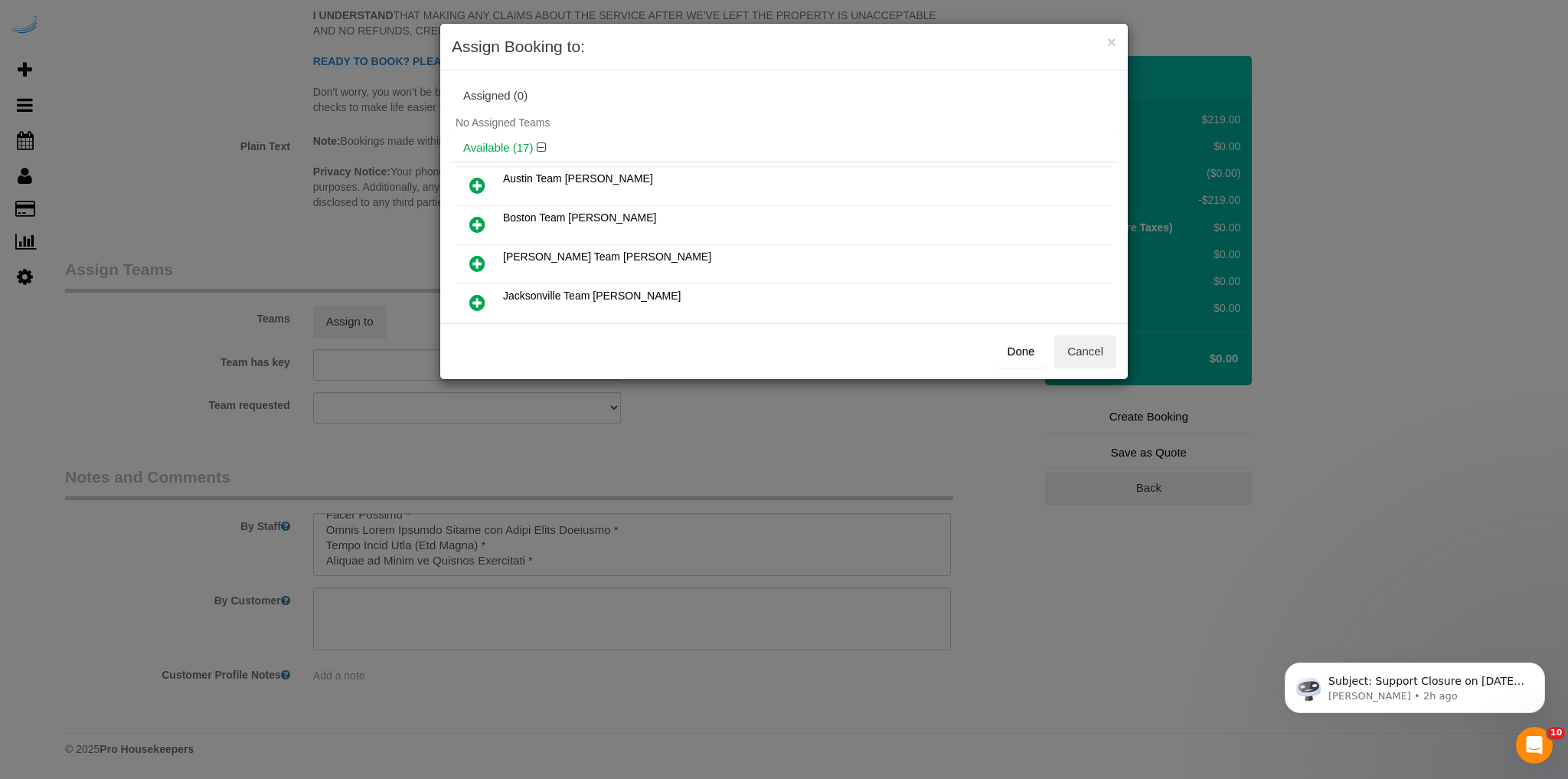
click at [480, 257] on icon at bounding box center [477, 263] width 16 height 18
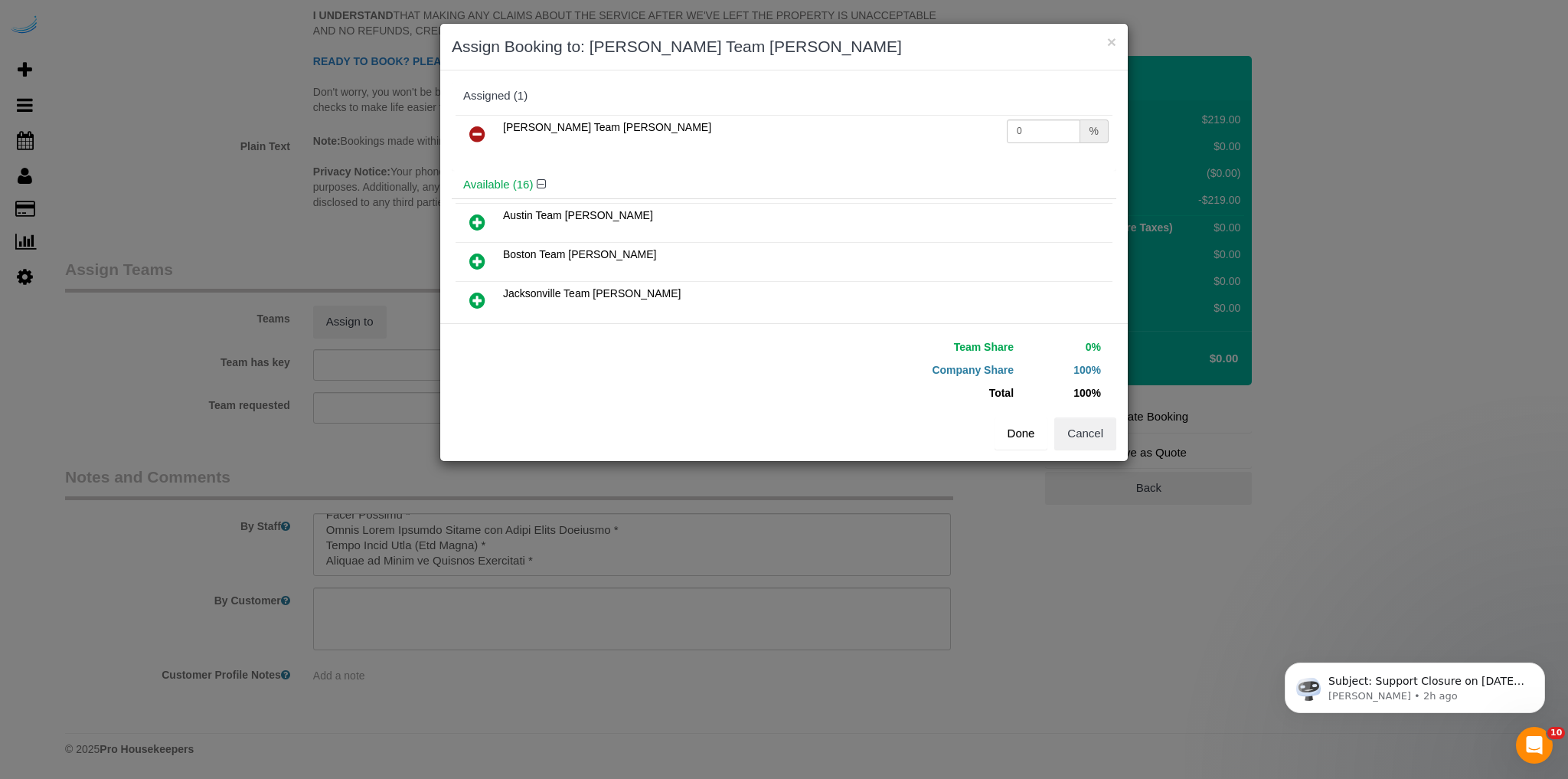
click at [1022, 435] on button "Done" at bounding box center [1022, 434] width 54 height 33
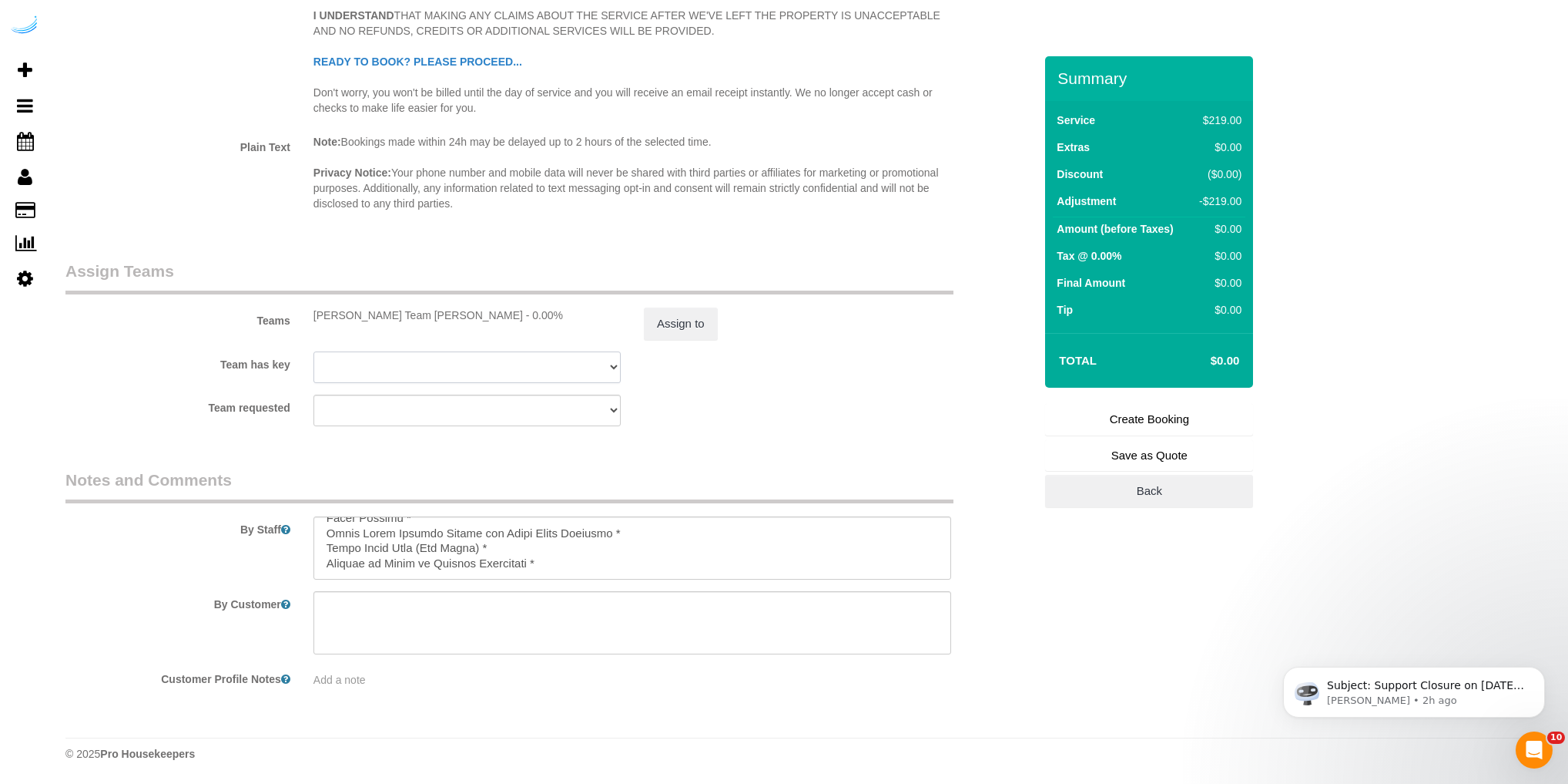
click at [616, 367] on select "Atlanta Team Andrea Atlanta Team Eliane Atlanta Team Latasha Atlanta Team Matth…" at bounding box center [467, 367] width 307 height 32
click at [659, 367] on div "Team has key Atlanta Team Andrea Atlanta Team Eliane Atlanta Team Latasha Atlan…" at bounding box center [549, 367] width 991 height 32
click at [610, 413] on select "Atlanta Team Andrea Atlanta Team Eliane Atlanta Team Latasha Atlanta Team Matth…" at bounding box center [467, 410] width 307 height 32
click at [656, 421] on div "Team requested Atlanta Team Andrea Atlanta Team Eliane Atlanta Team Latasha Atl…" at bounding box center [549, 410] width 991 height 32
click at [1171, 419] on link "Create Booking" at bounding box center [1148, 419] width 207 height 33
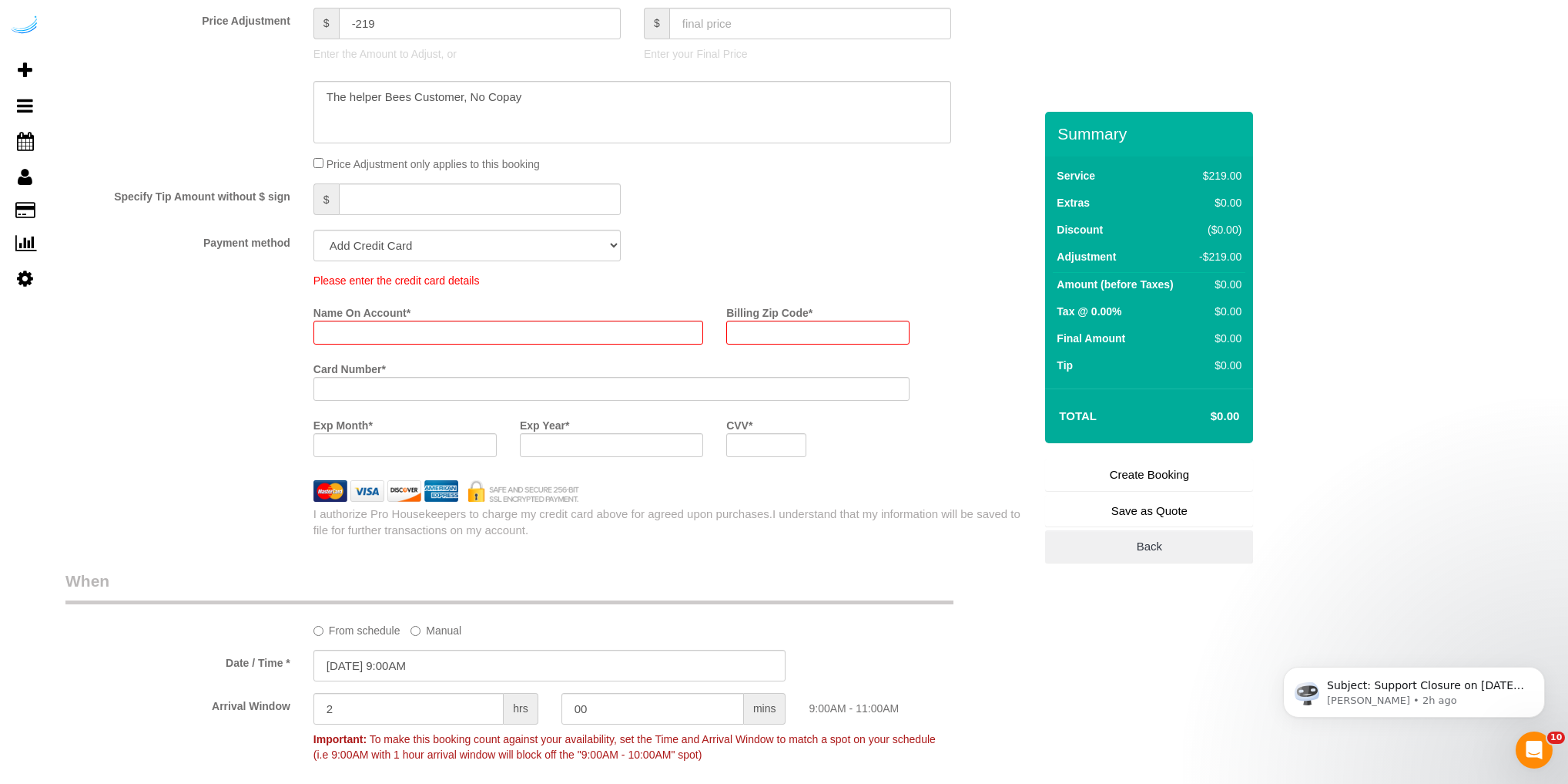
scroll to position [1754, 0]
click at [483, 257] on select "Add Credit Card Cash Check Paypal" at bounding box center [467, 247] width 307 height 32
select select "string:check"
click at [314, 238] on select "Add Credit Card Cash Check Paypal" at bounding box center [467, 247] width 307 height 32
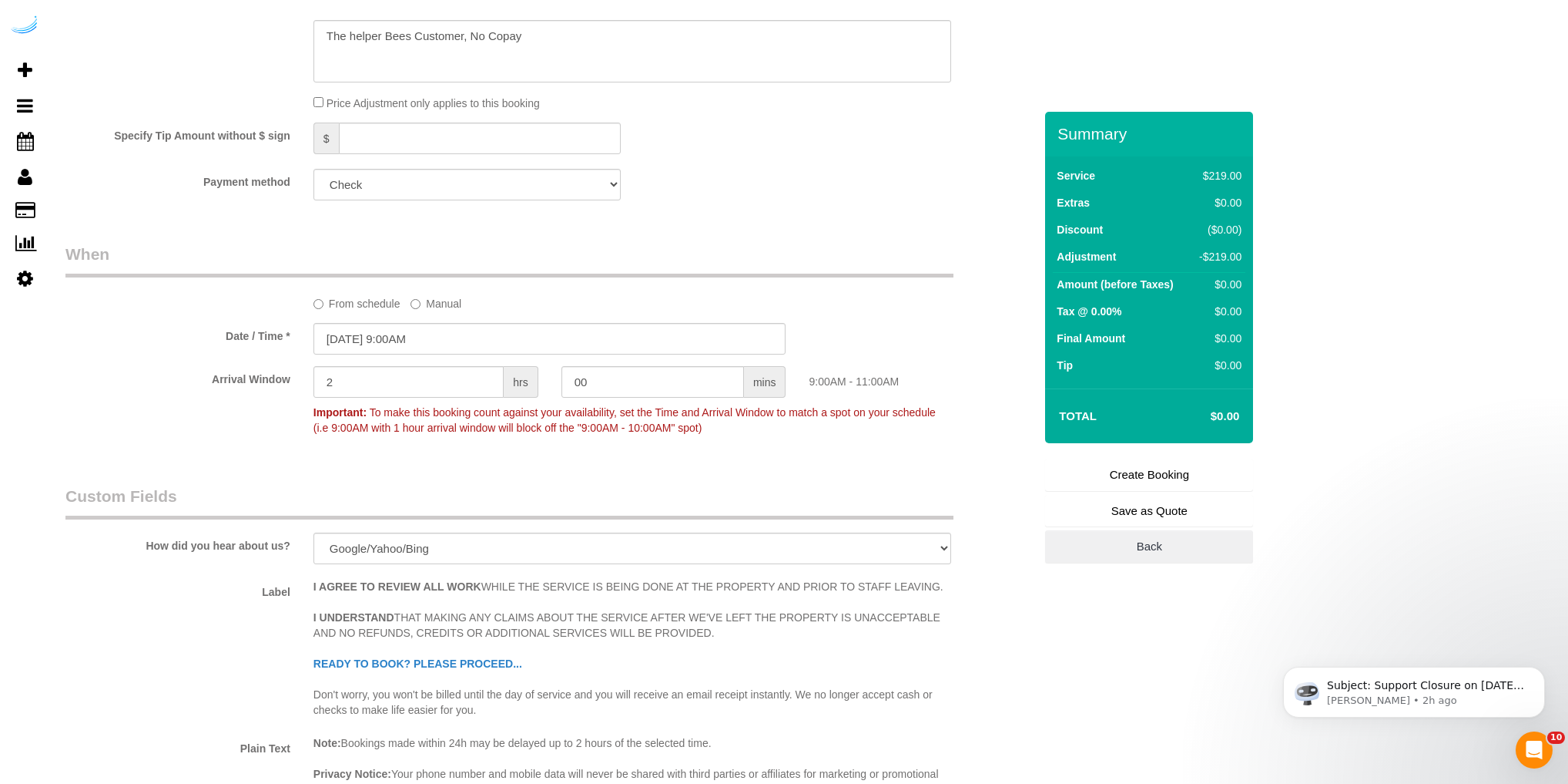
scroll to position [1878, 0]
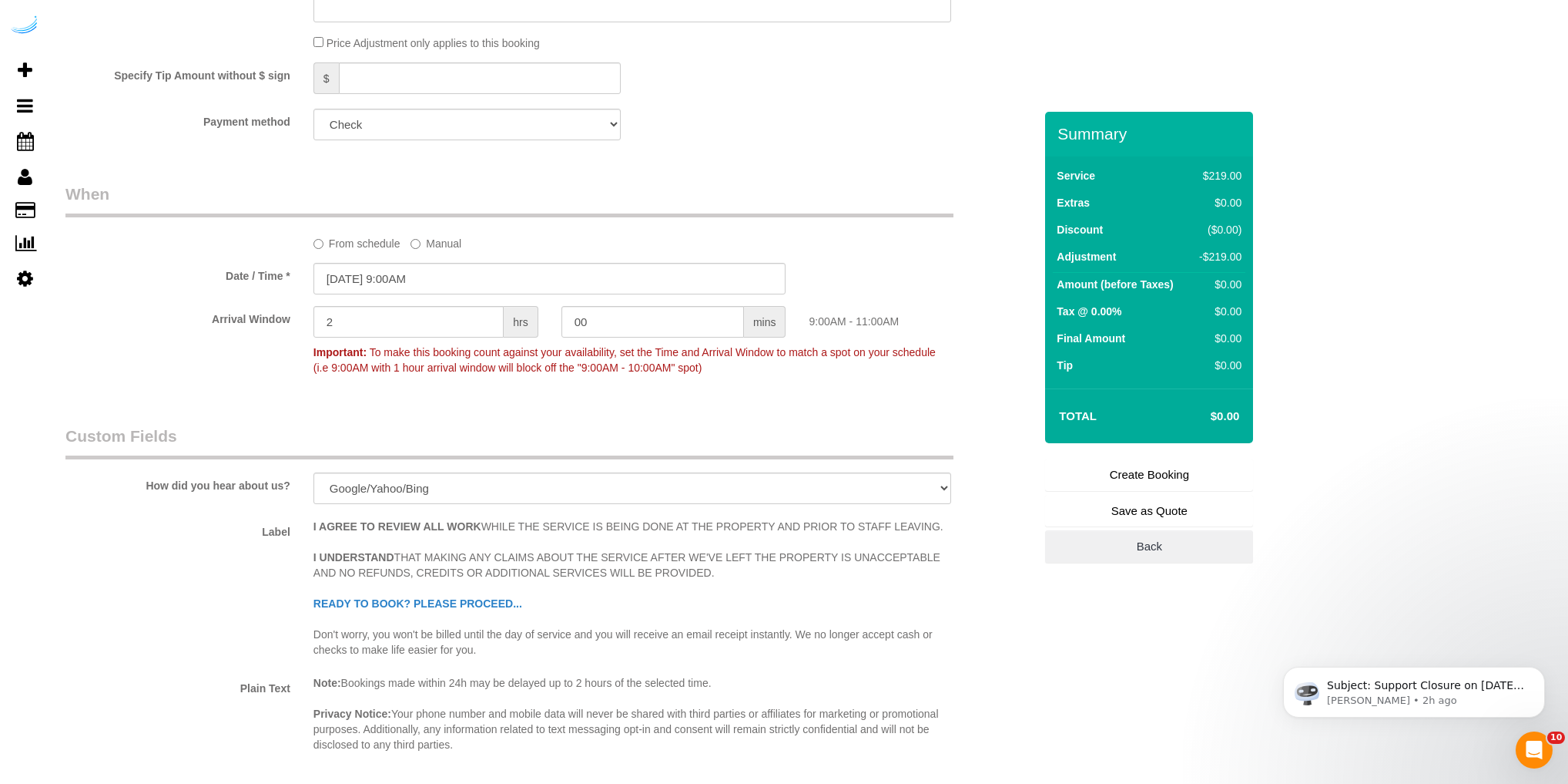
click at [1113, 477] on link "Create Booking" at bounding box center [1148, 475] width 207 height 33
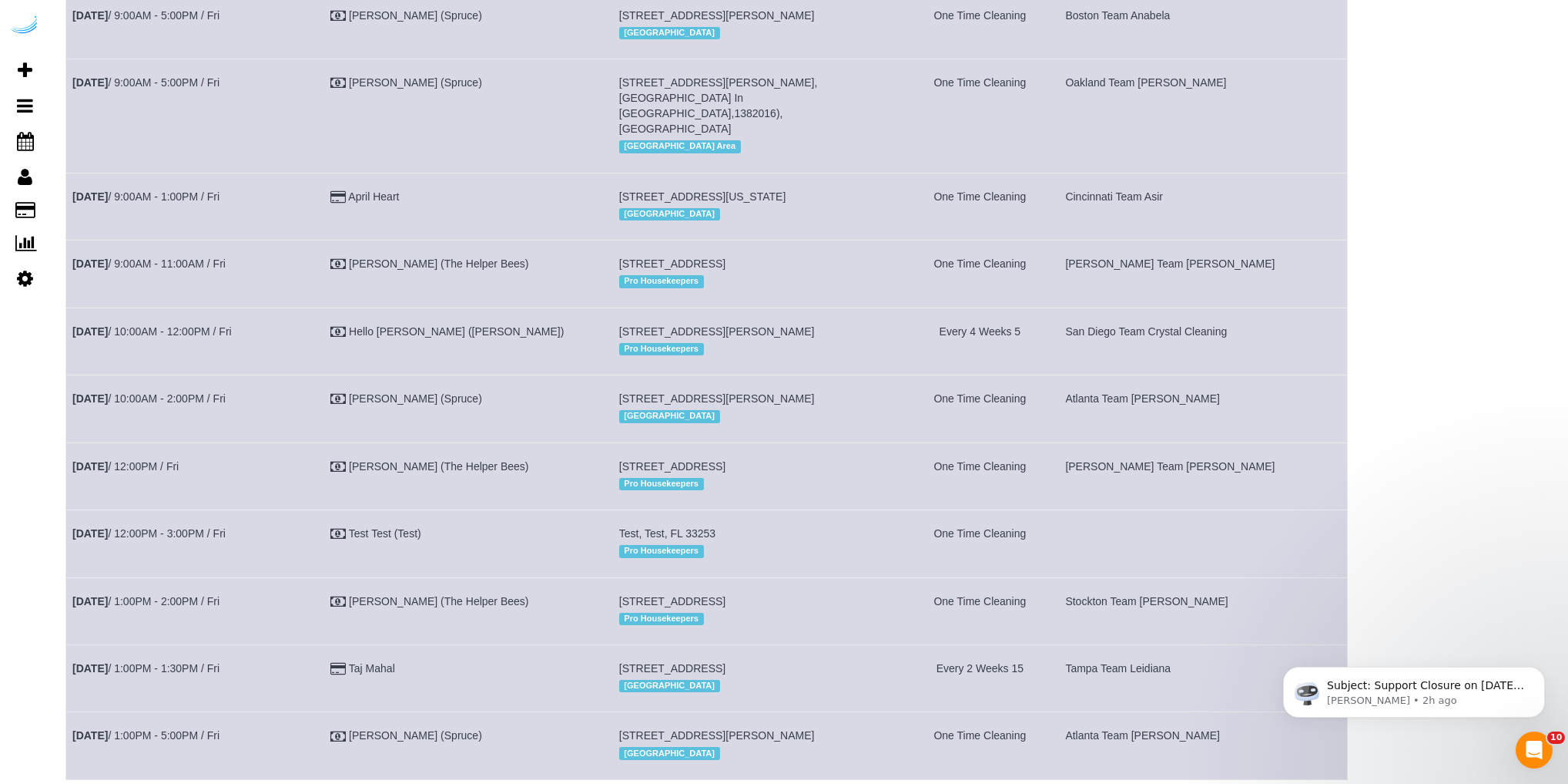
scroll to position [1719, 0]
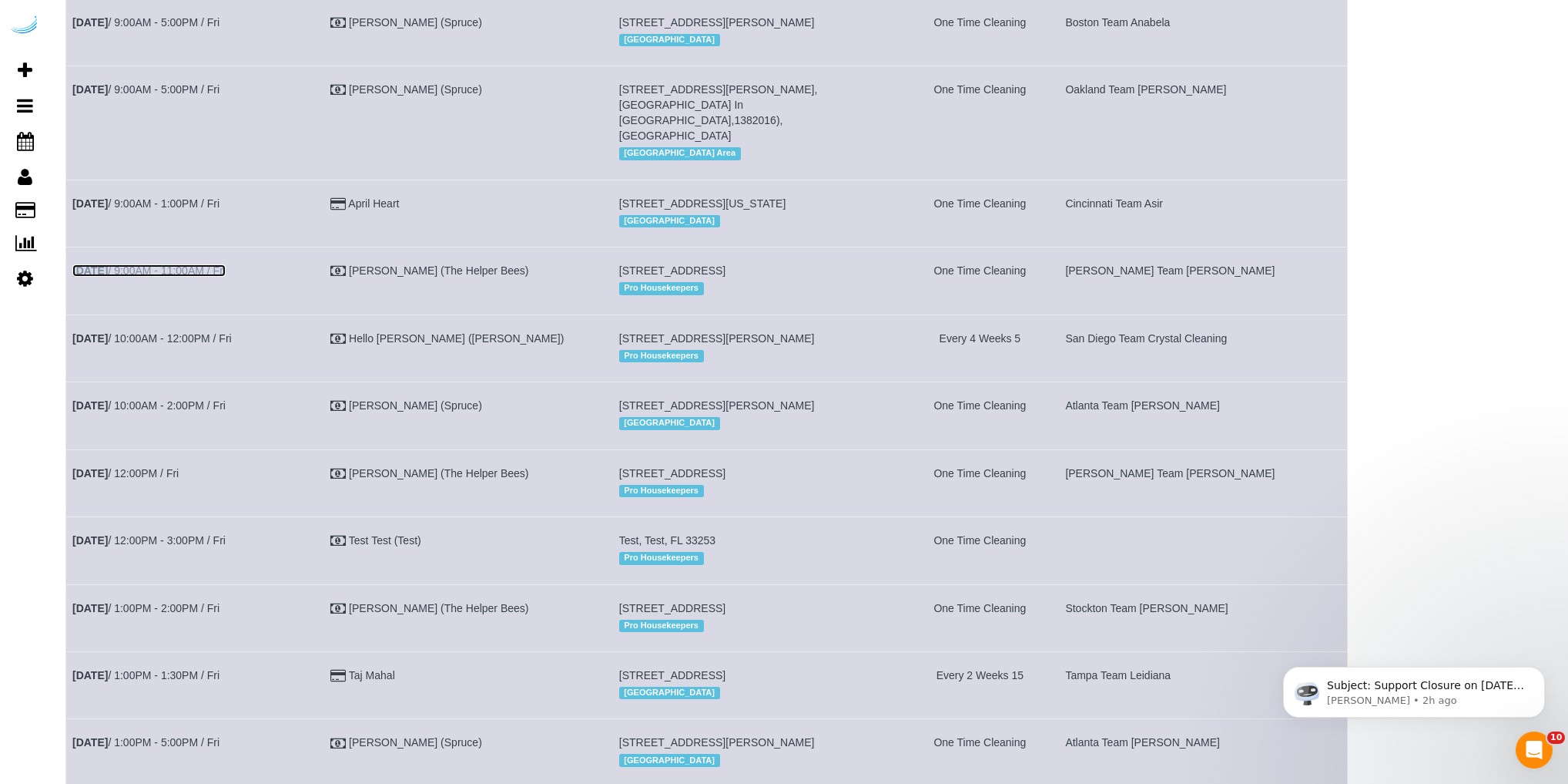
click at [151, 276] on link "May 2nd / 9:00AM - 11:00AM / Fri" at bounding box center [149, 270] width 153 height 13
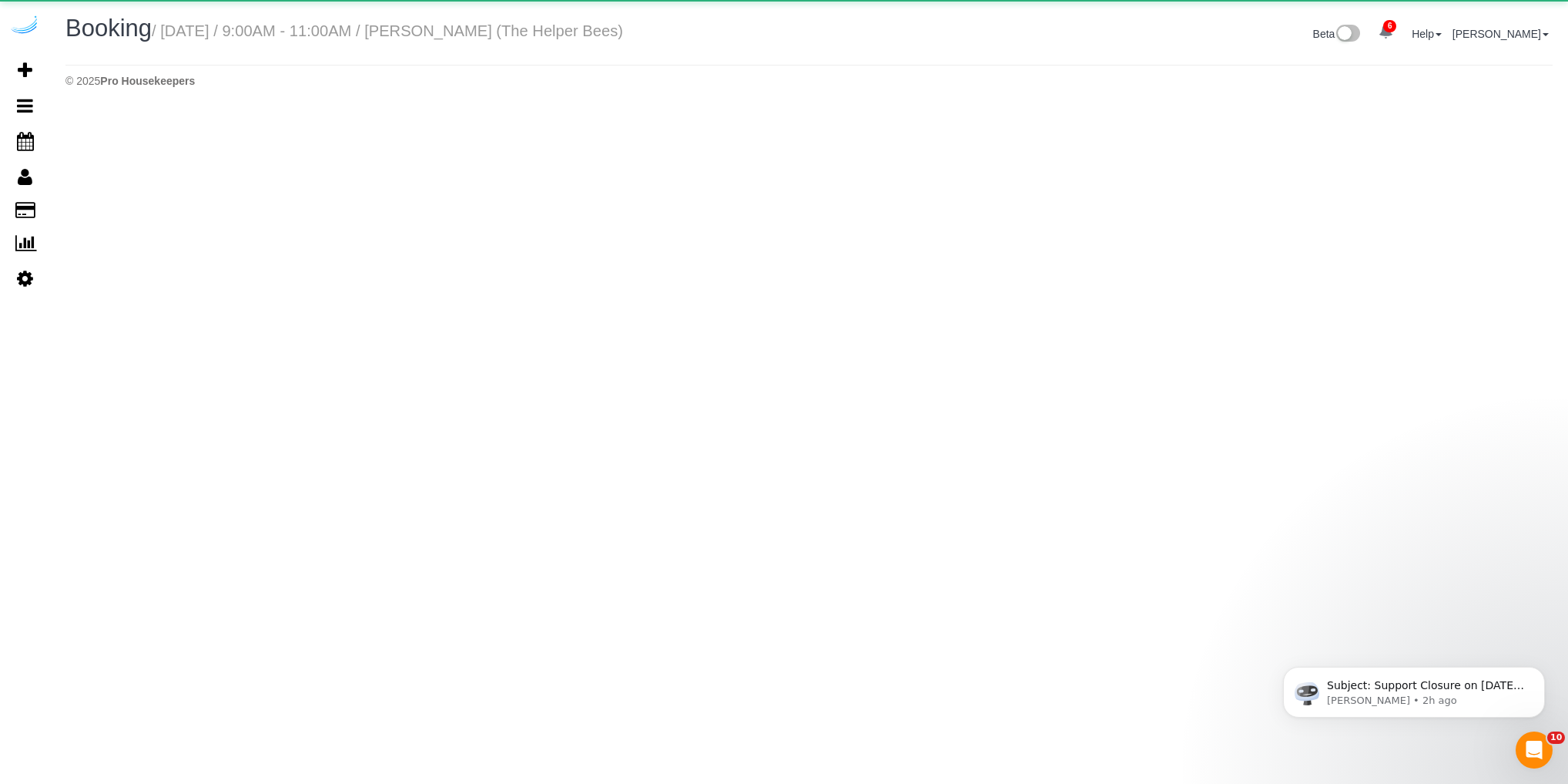
select select "AZ"
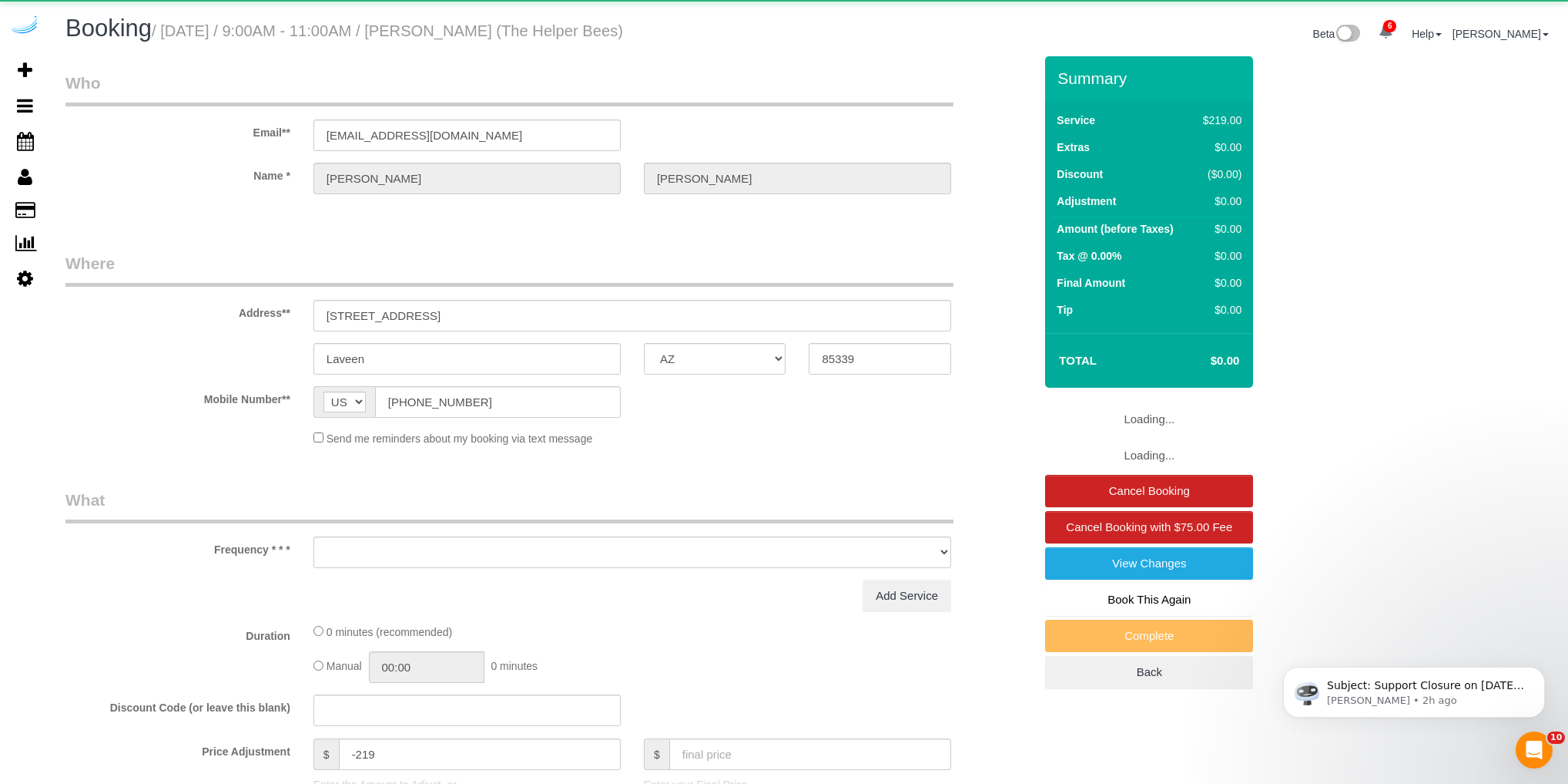
select select "object:9125"
select select "4"
select select "number:9"
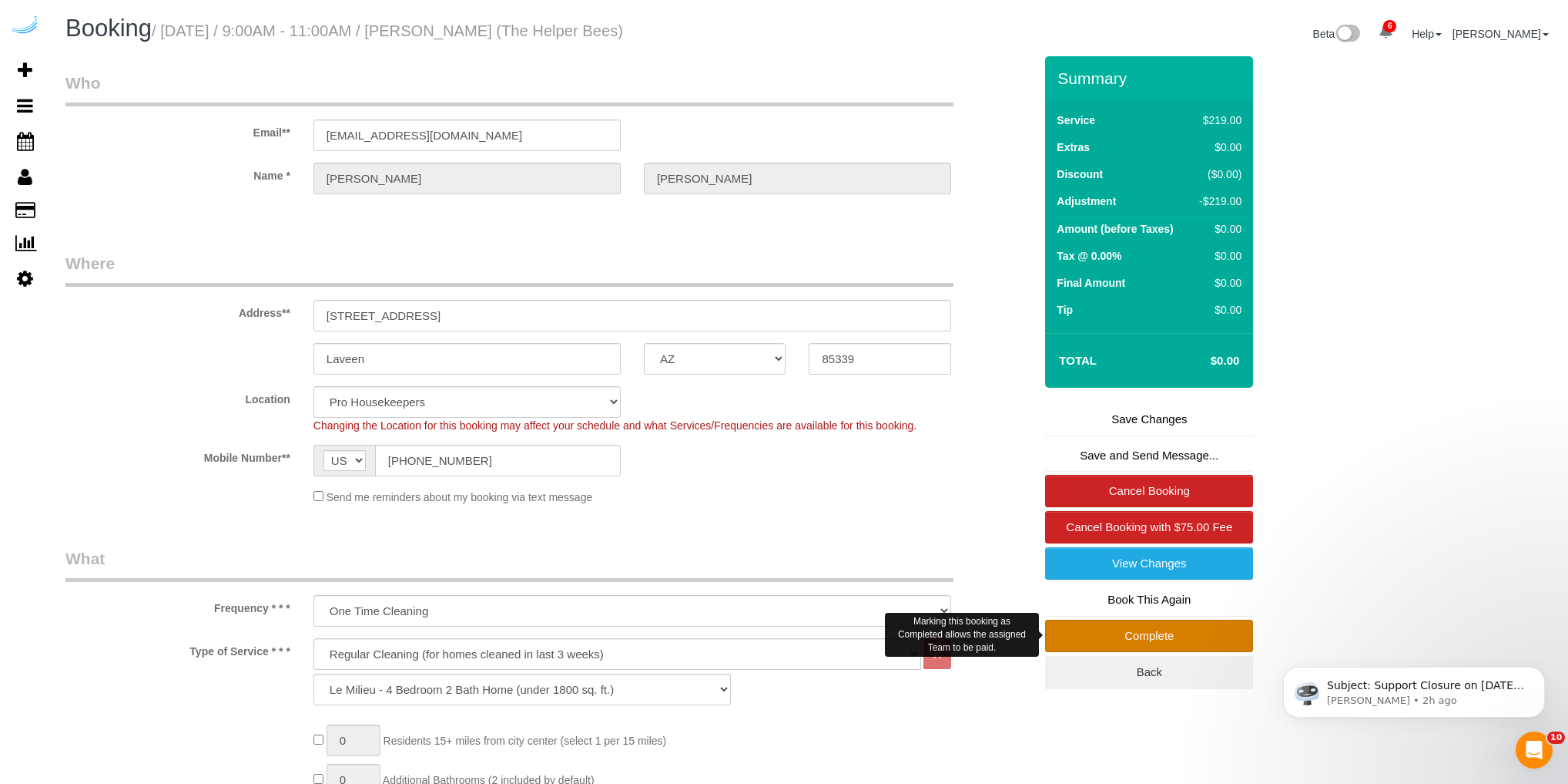
click at [1115, 639] on link "Complete" at bounding box center [1148, 636] width 207 height 33
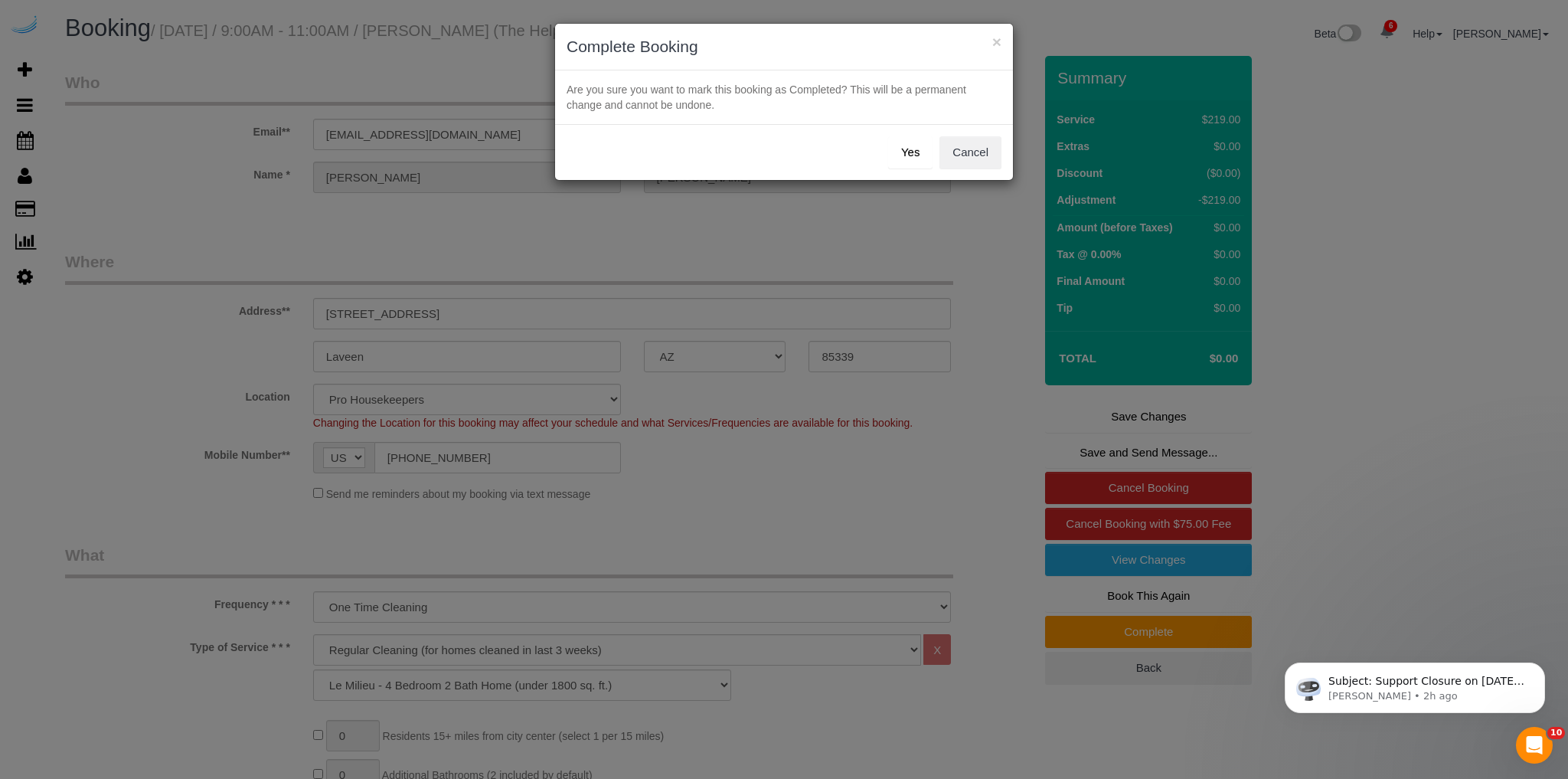
click at [911, 156] on button "Yes" at bounding box center [911, 153] width 44 height 33
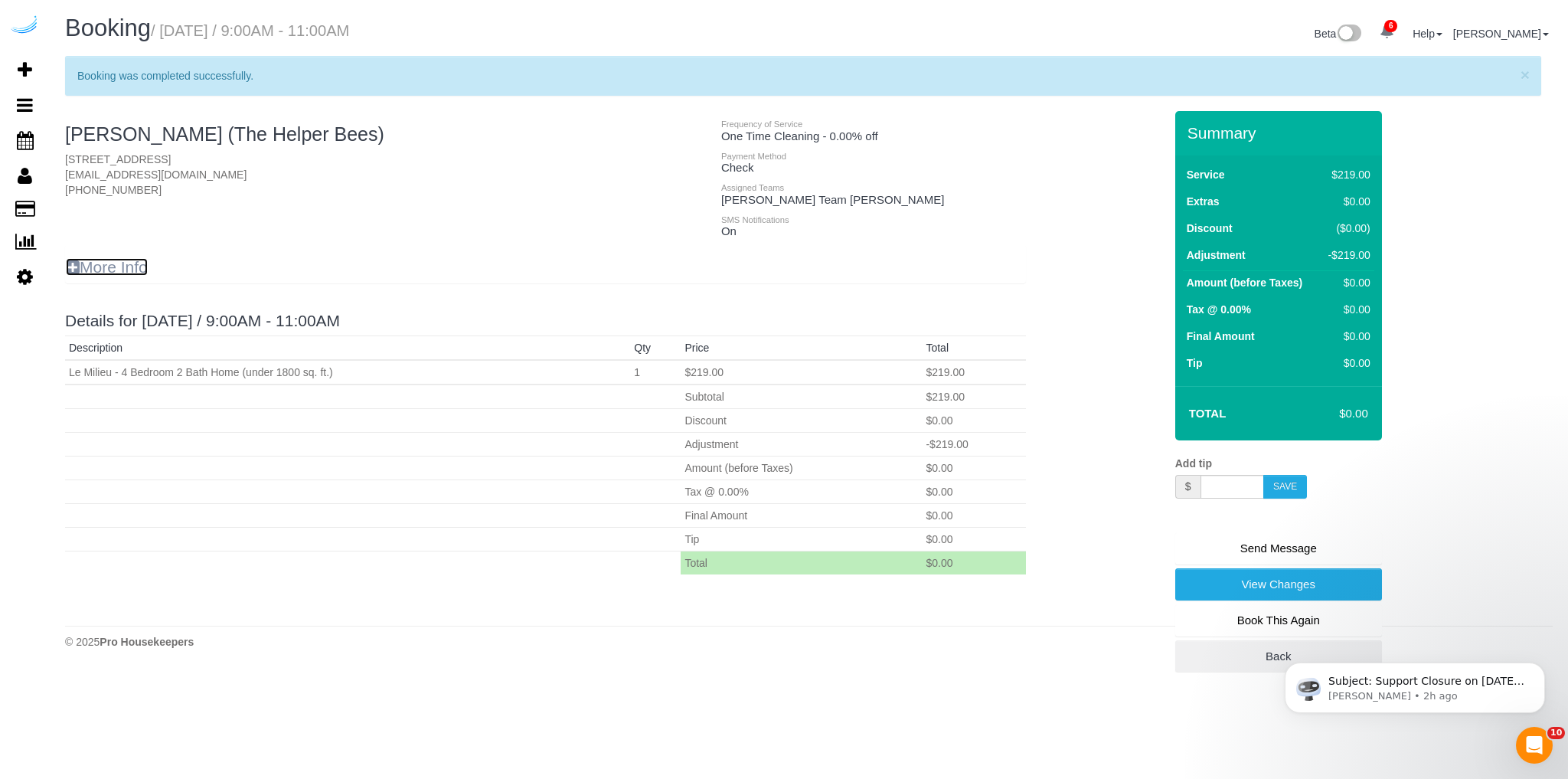
click at [70, 267] on icon at bounding box center [73, 267] width 13 height 16
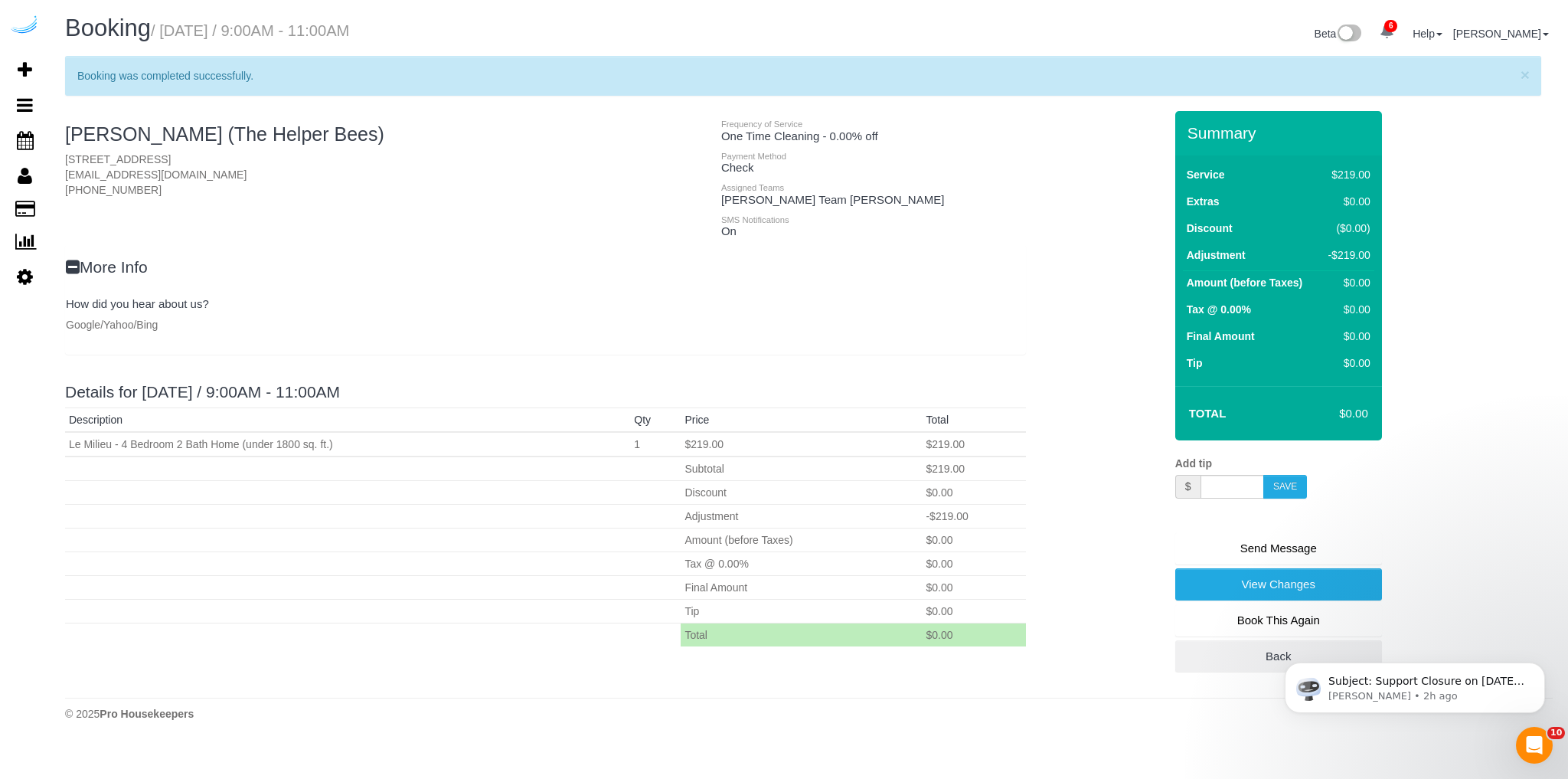
click at [548, 269] on h3 "More Info" at bounding box center [546, 267] width 960 height 17
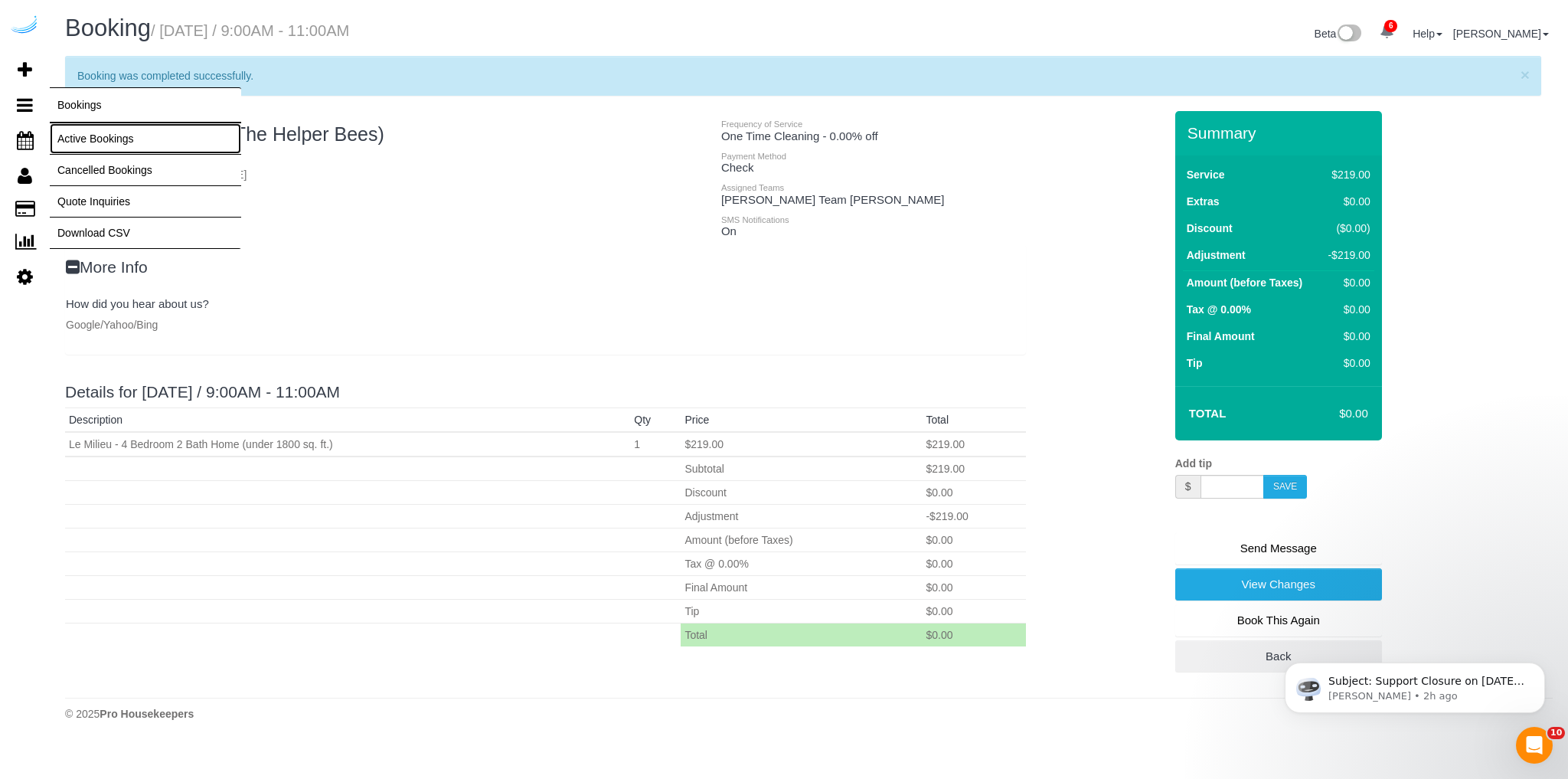
click at [82, 131] on link "Active Bookings" at bounding box center [146, 138] width 192 height 31
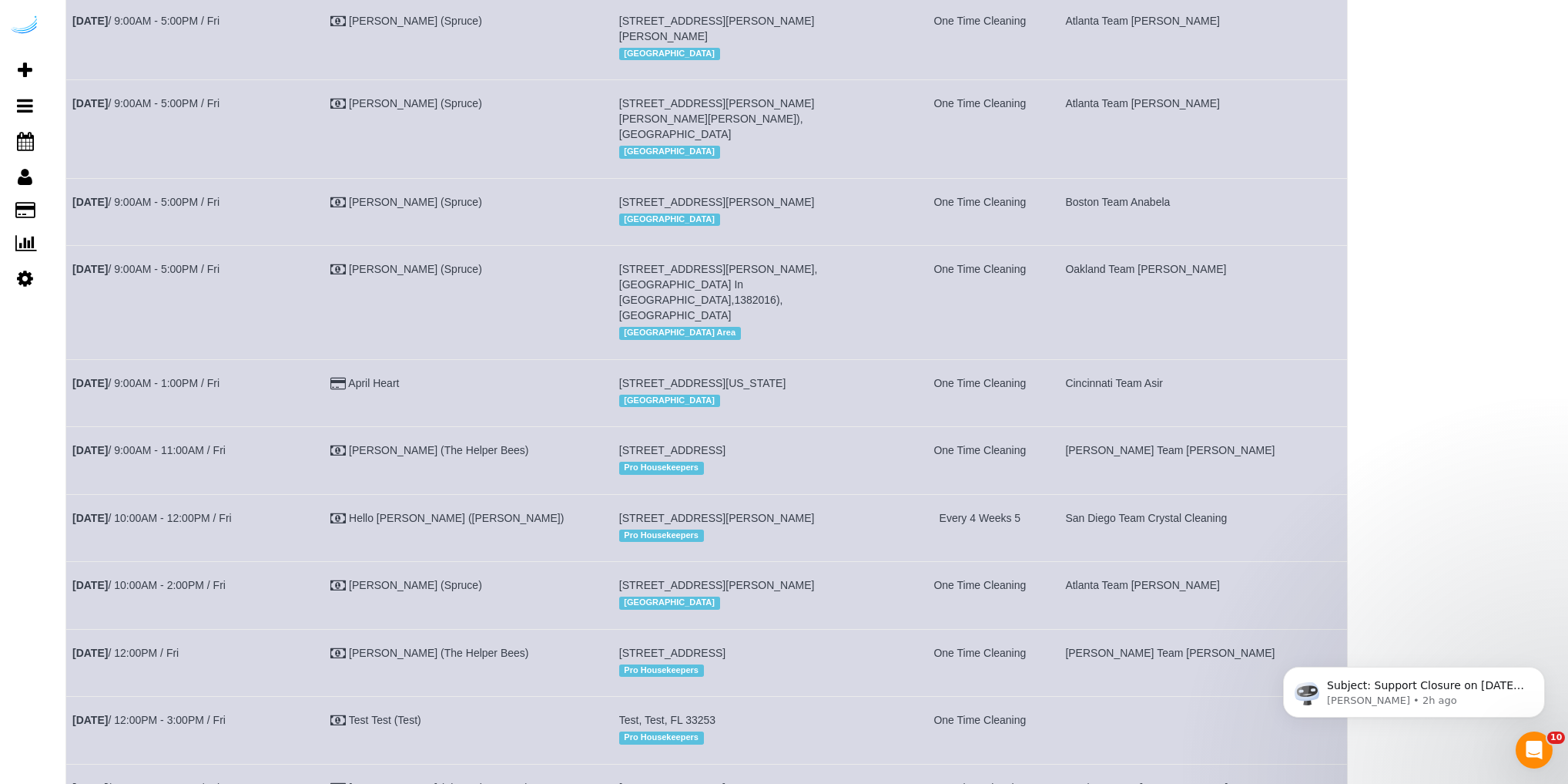
scroll to position [1541, 0]
click at [177, 455] on link "May 2nd / 9:00AM - 11:00AM / Fri" at bounding box center [149, 448] width 153 height 13
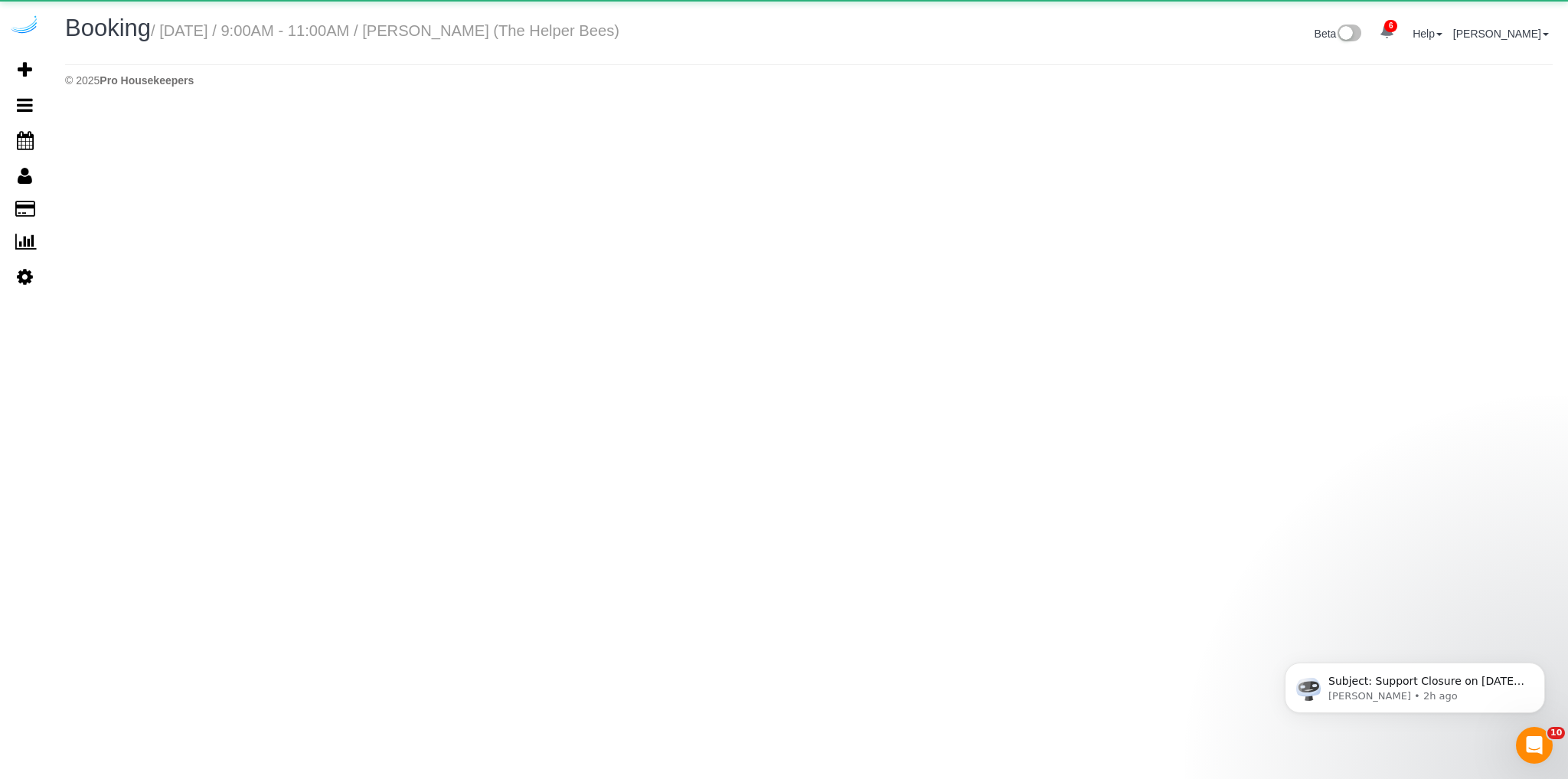
select select "AZ"
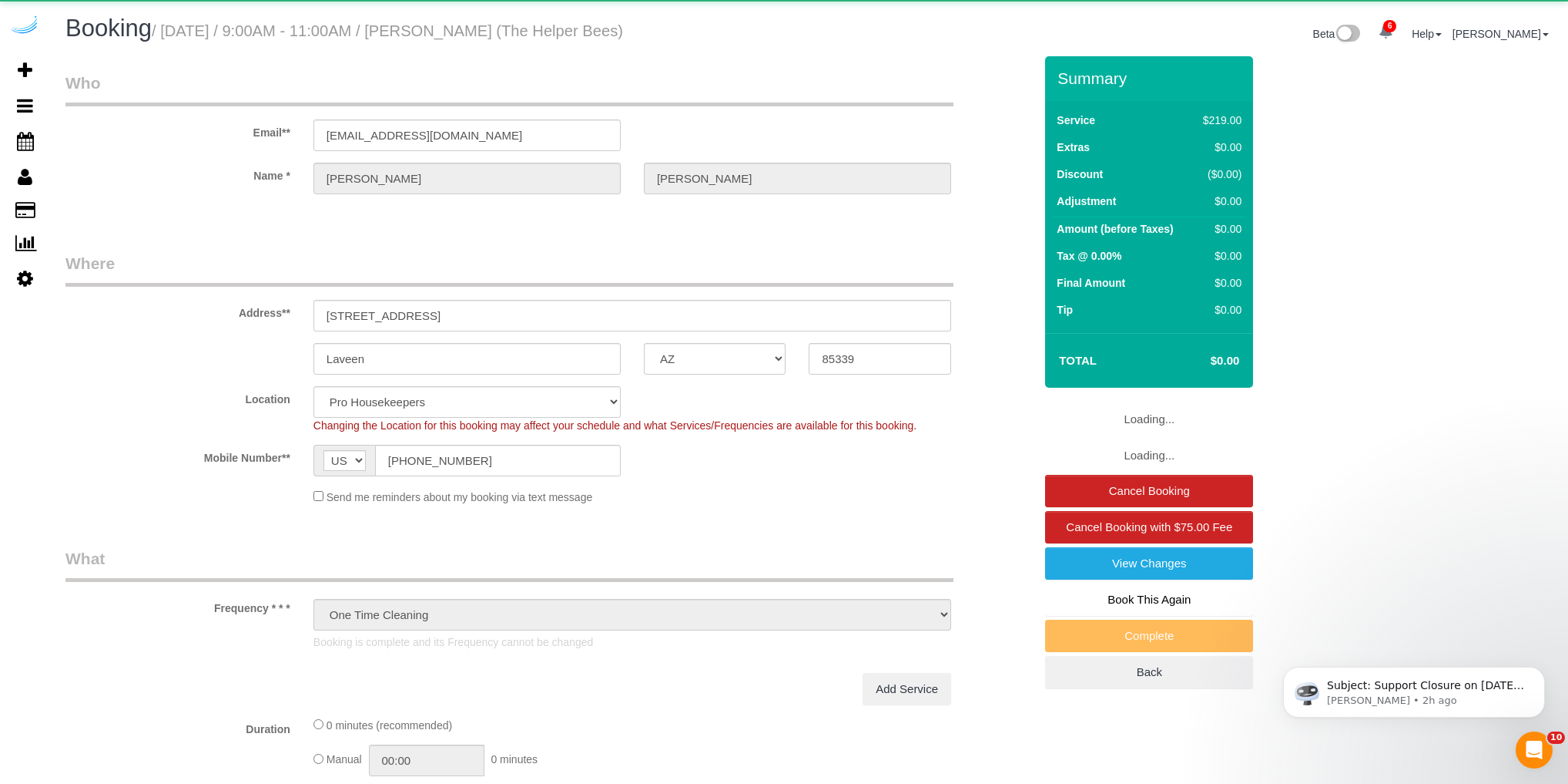
select select "object:11398"
select select "4"
select select "number:9"
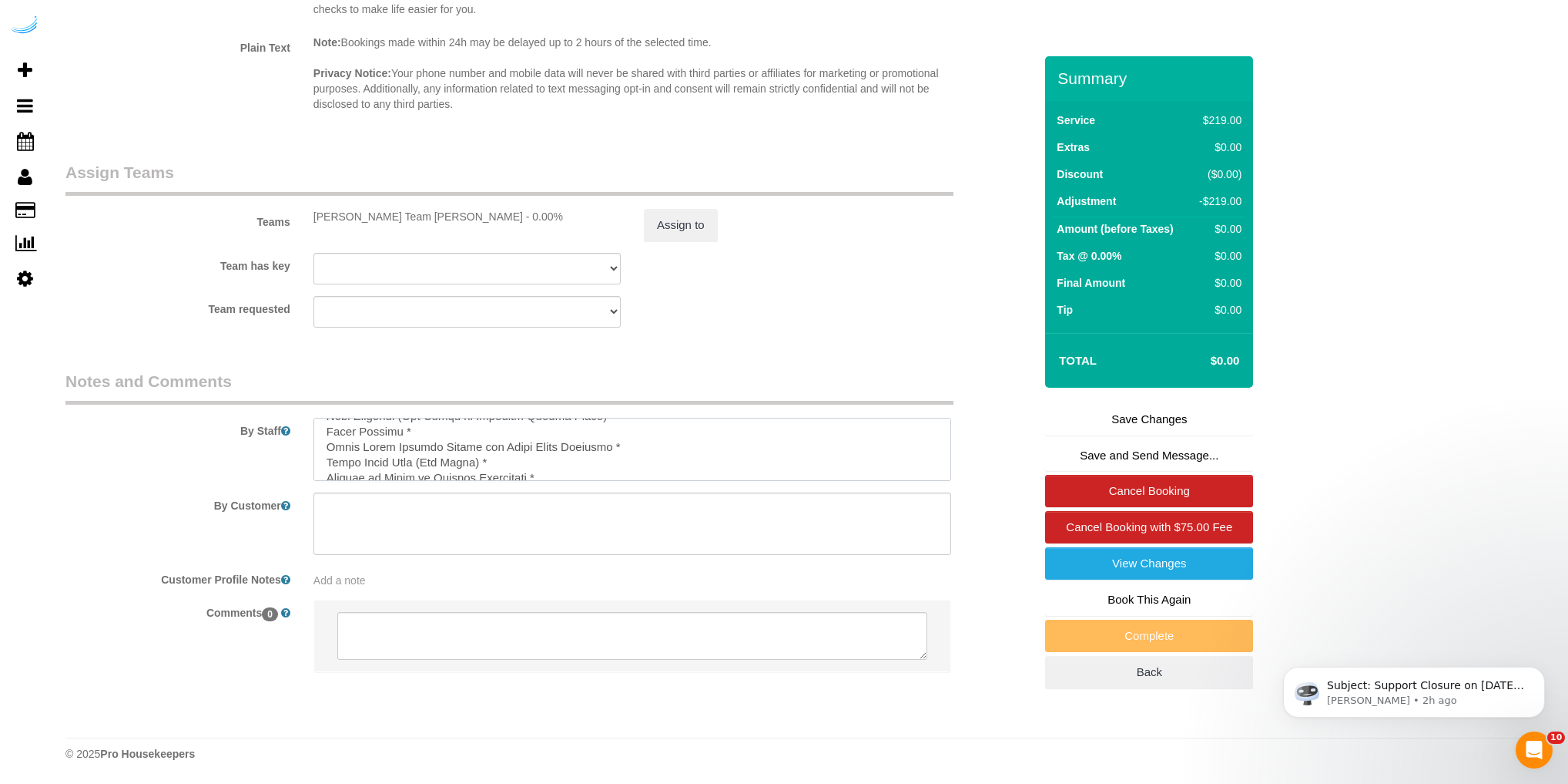
scroll to position [399, 0]
drag, startPoint x: 326, startPoint y: 430, endPoint x: 591, endPoint y: 535, distance: 285.0
click at [591, 535] on sui-booking-comments "By Staff By Customer Customer Profile Notes Add a note Comments 0" at bounding box center [549, 529] width 968 height 319
click at [427, 518] on textarea at bounding box center [632, 523] width 638 height 63
paste textarea "Assess the members environment * Wash Dishes * Put Away Clean Dishes * Clean Ki…"
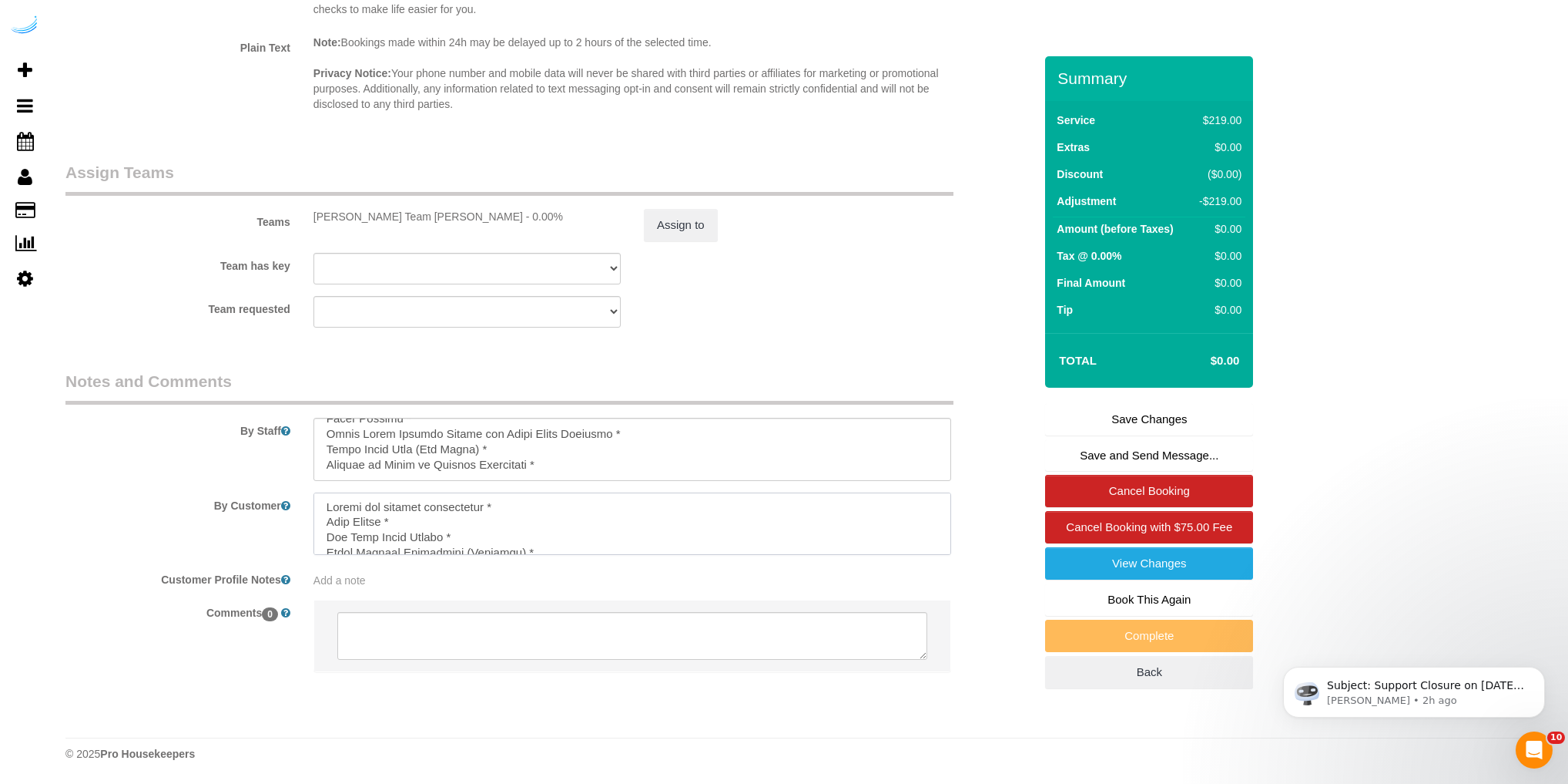
scroll to position [0, 0]
type textarea "Assess the members environment * Wash Dishes * Put Away Clean Dishes * Clean Ki…"
click at [1117, 418] on link "Save Changes" at bounding box center [1148, 419] width 207 height 33
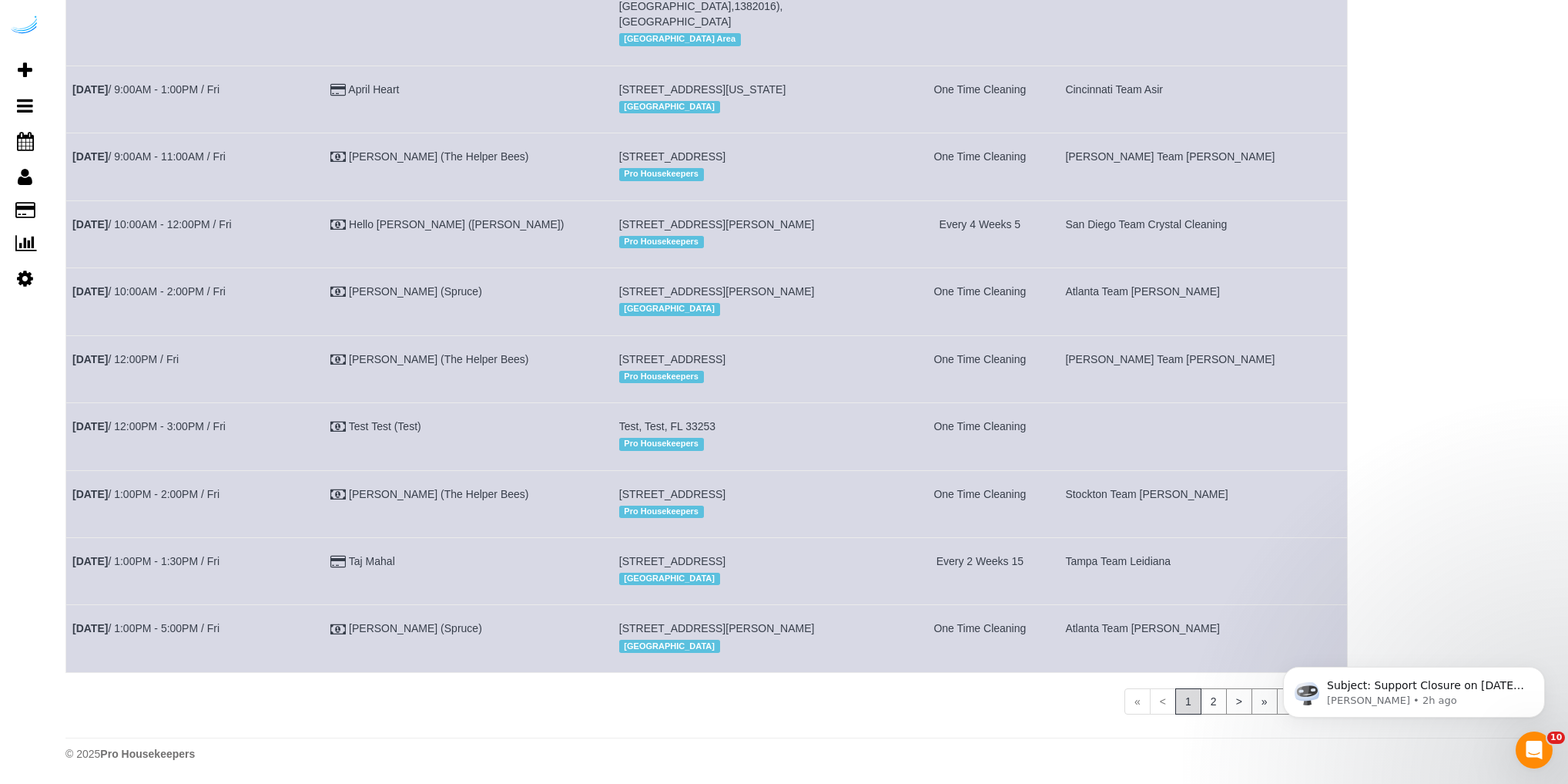
scroll to position [1904, 0]
click at [181, 151] on link "May 2nd / 9:00AM - 11:00AM / Fri" at bounding box center [149, 156] width 153 height 13
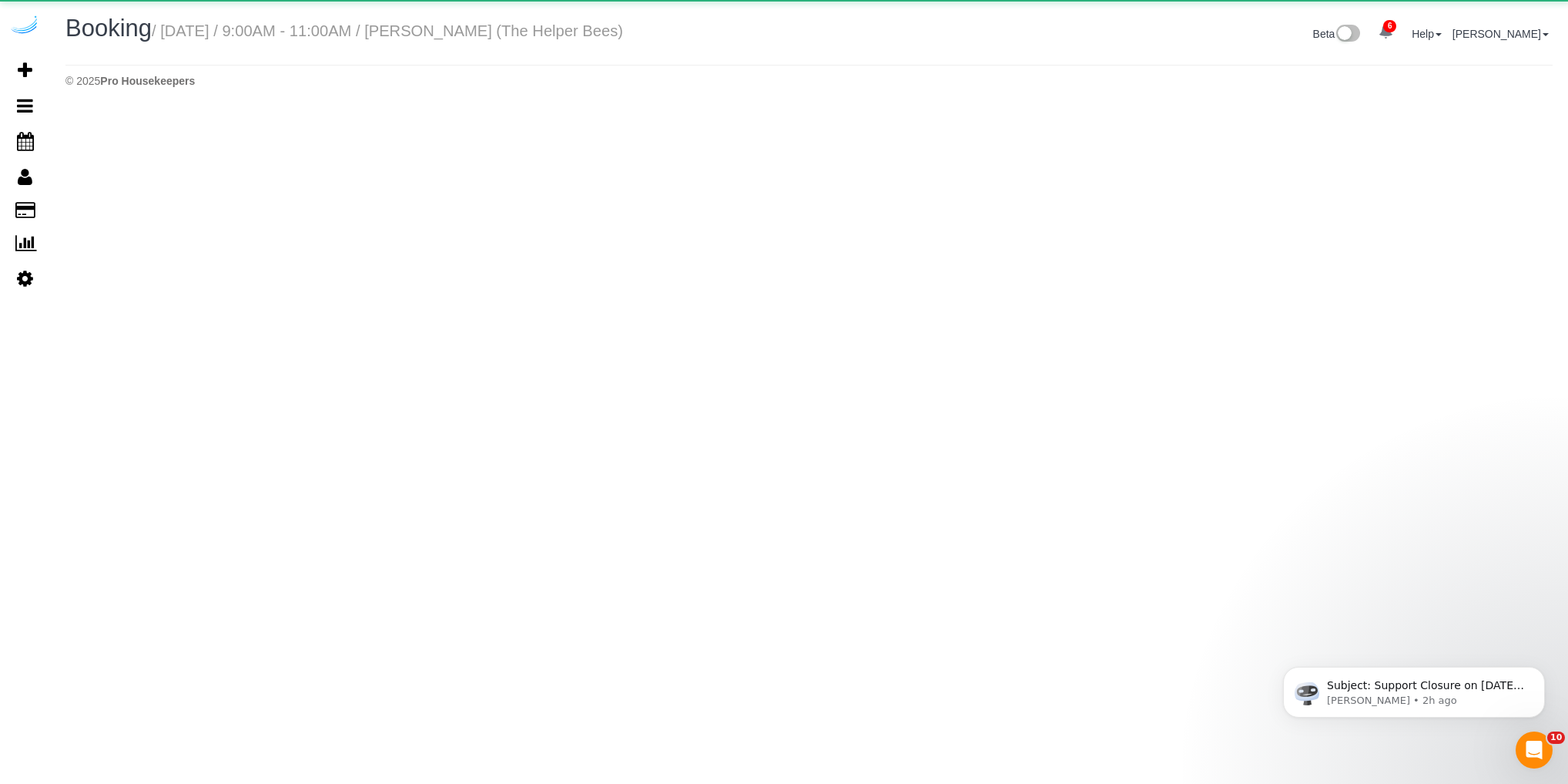
select select "AZ"
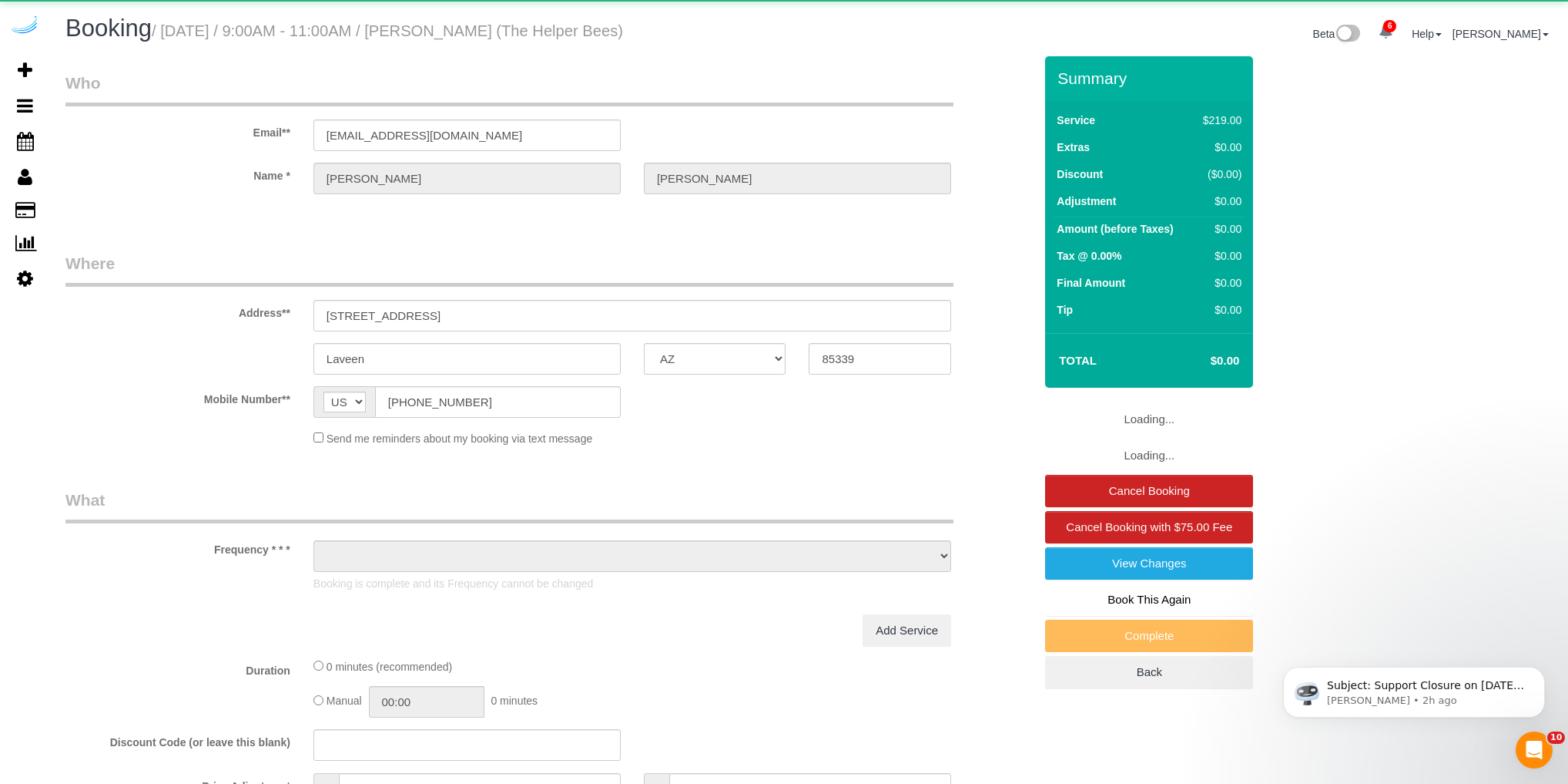
select select "object:12843"
select select "4"
select select "number:9"
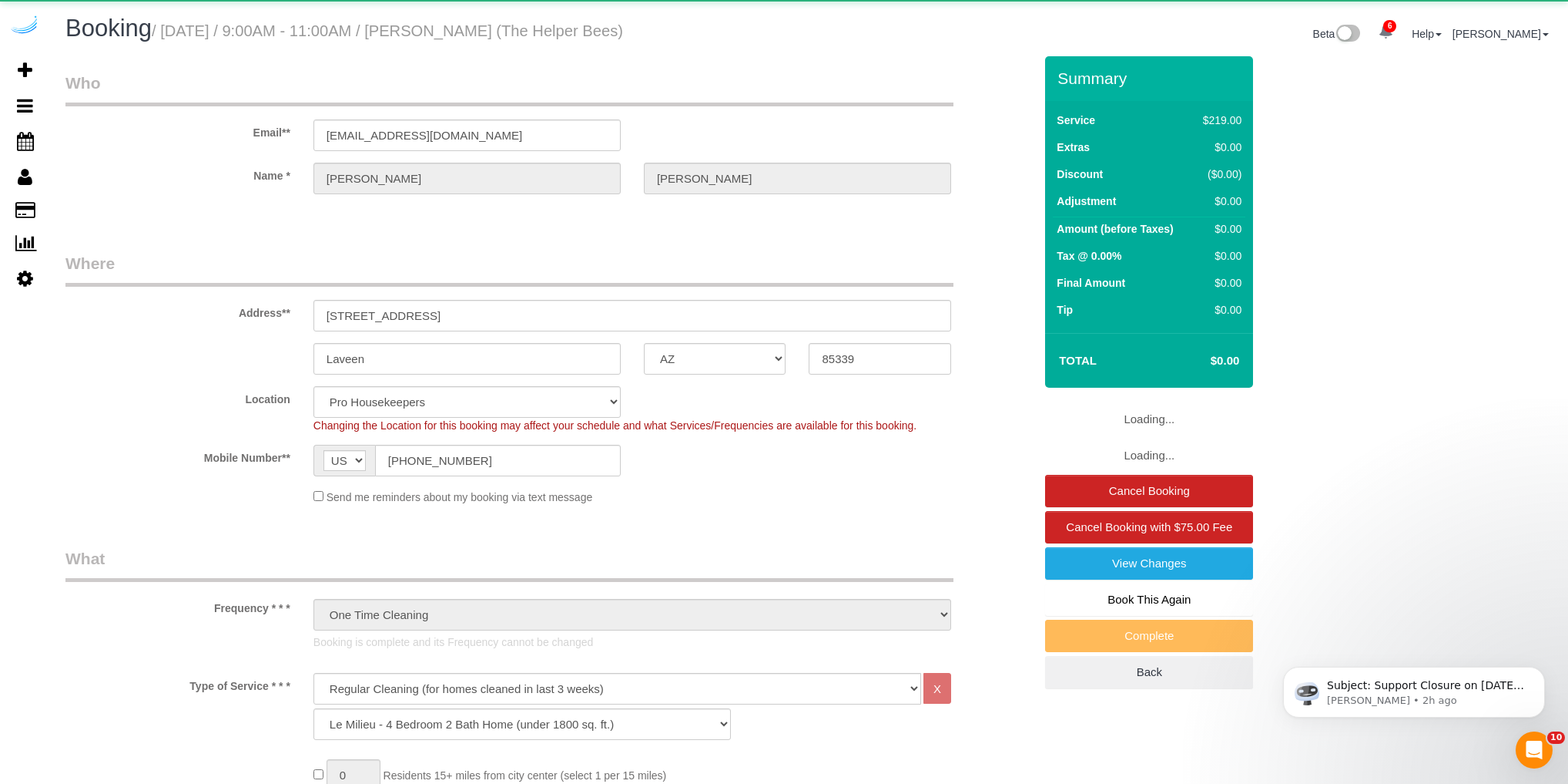
select select "object:13466"
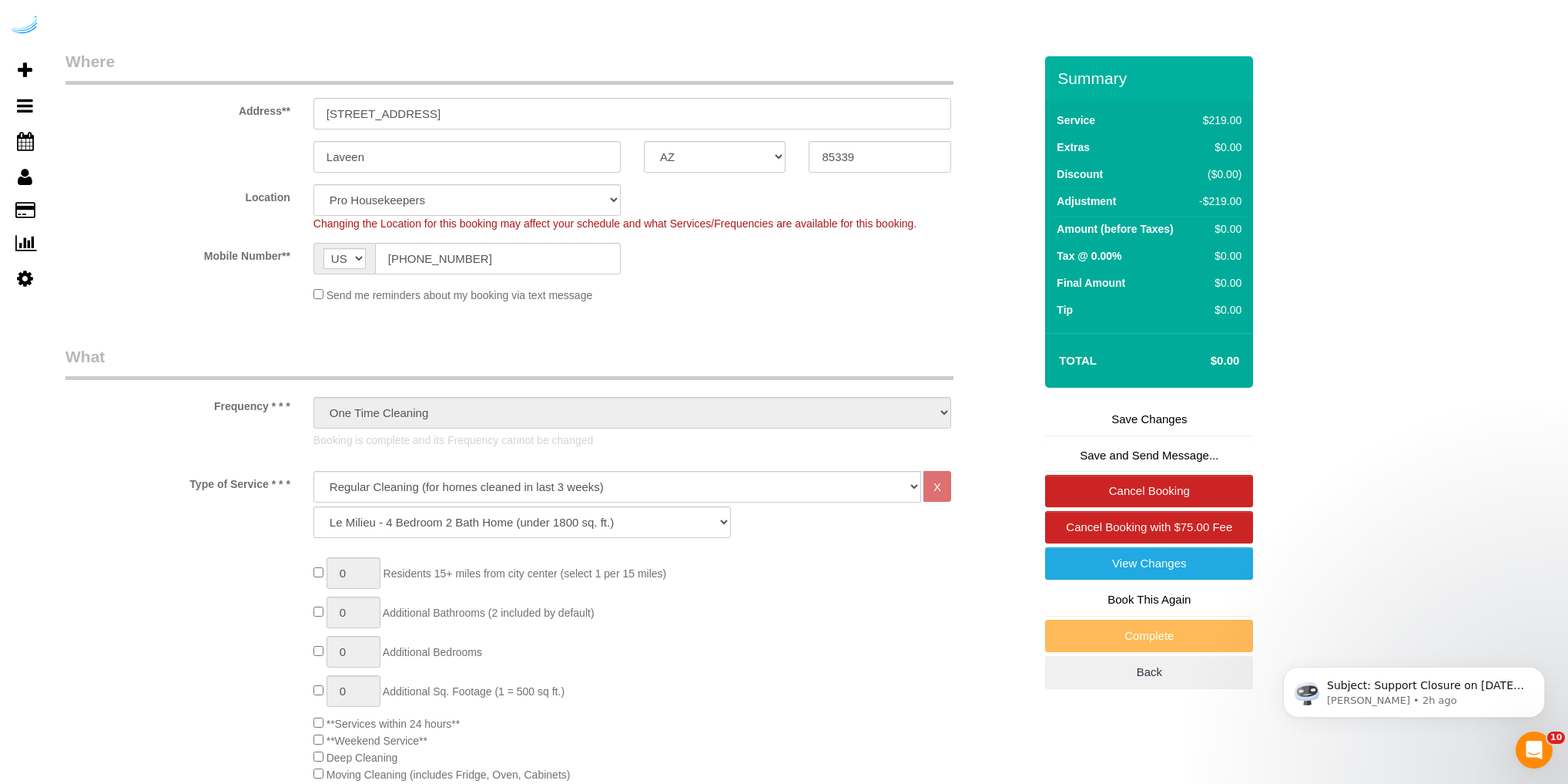
scroll to position [246, 0]
